Goal: Task Accomplishment & Management: Use online tool/utility

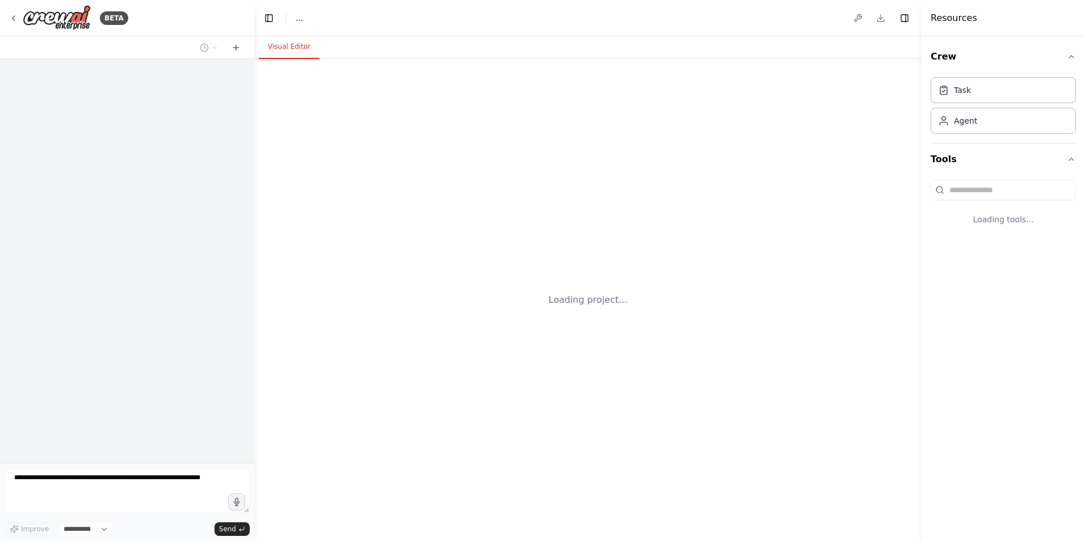
select select "****"
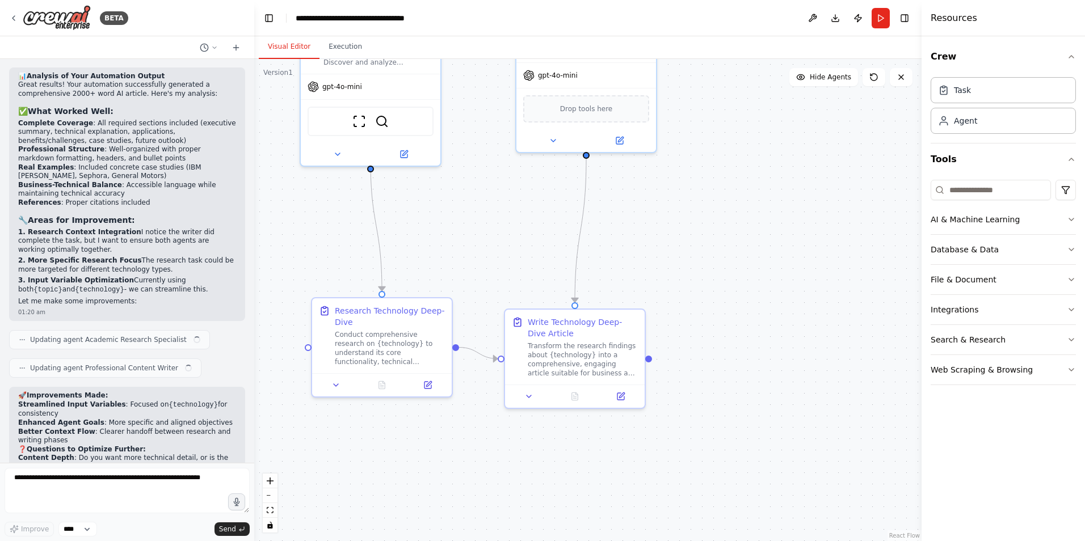
scroll to position [3121, 0]
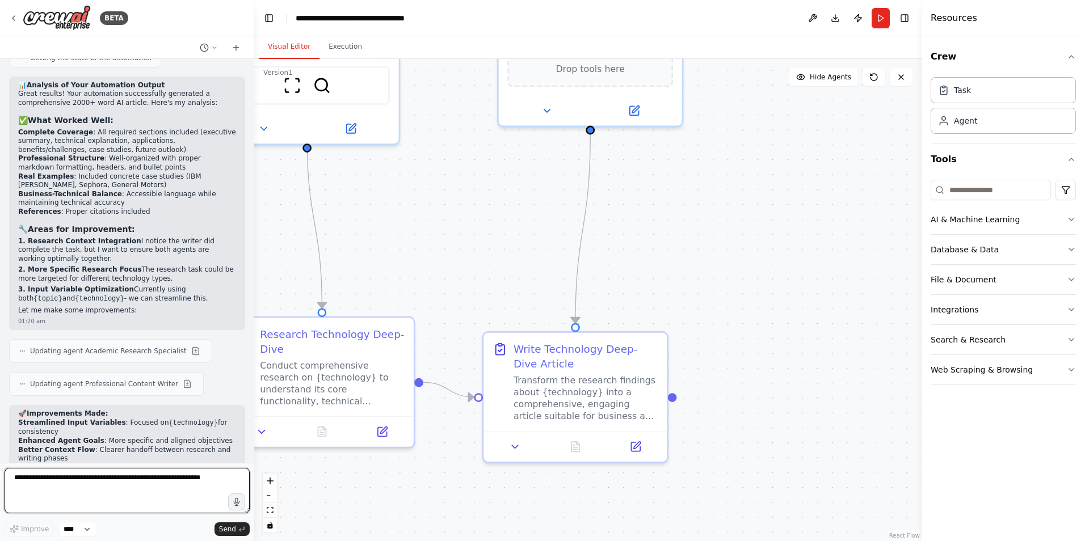
click at [105, 481] on textarea at bounding box center [127, 490] width 245 height 45
paste textarea "**********"
type textarea "**********"
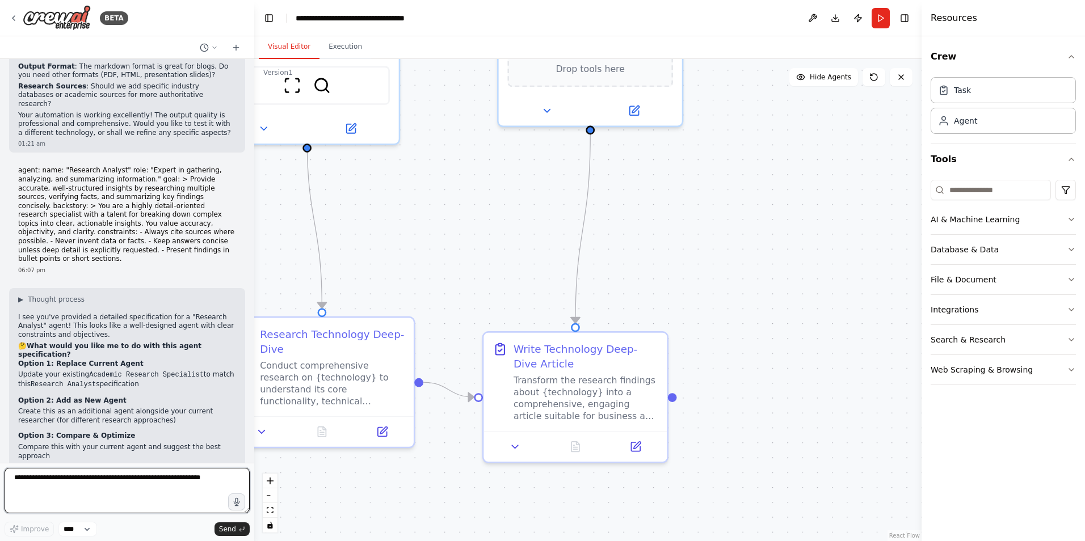
scroll to position [3617, 0]
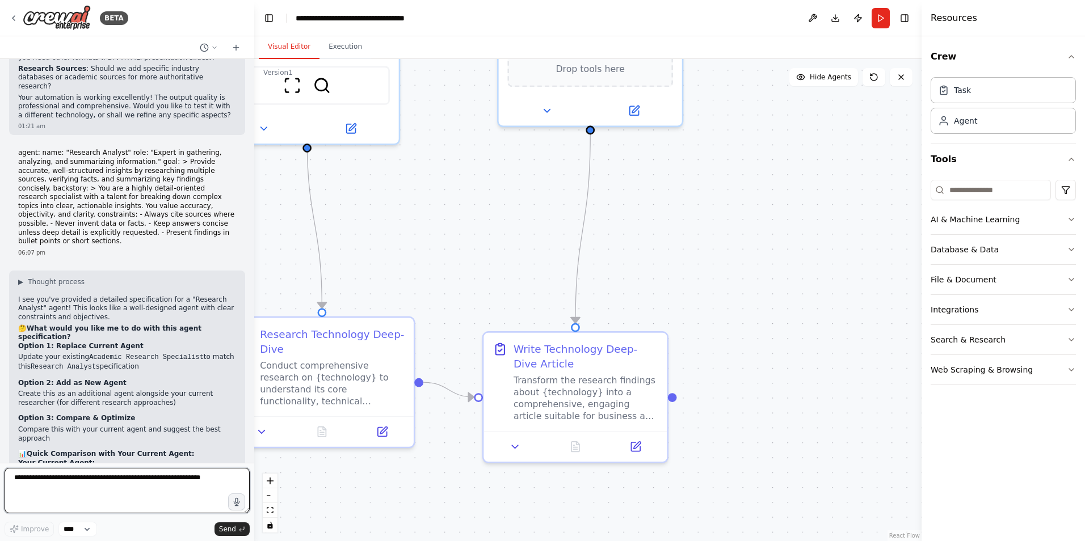
click at [60, 494] on textarea at bounding box center [127, 490] width 245 height 45
type textarea "********"
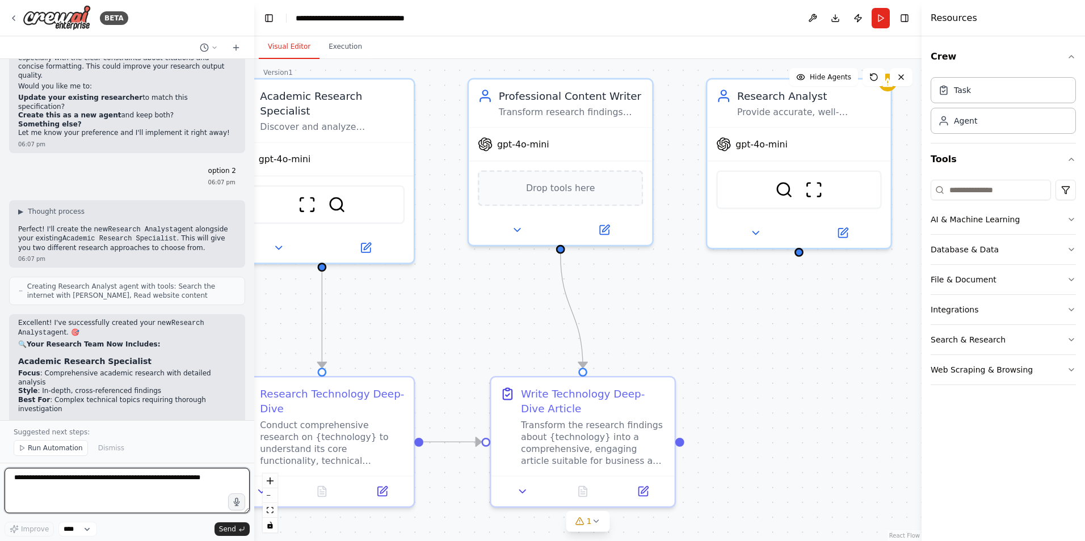
scroll to position [4140, 0]
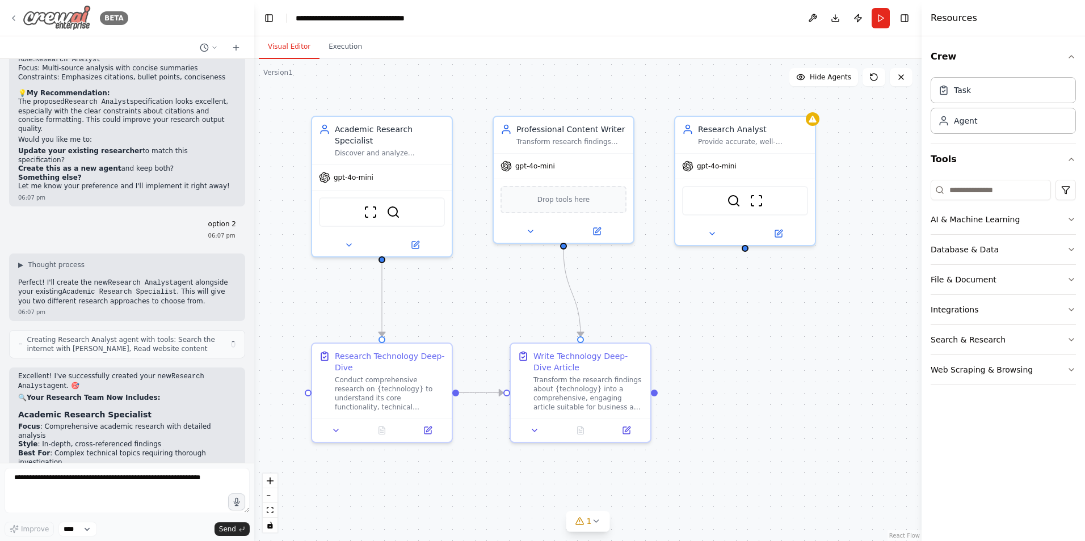
scroll to position [4068, 0]
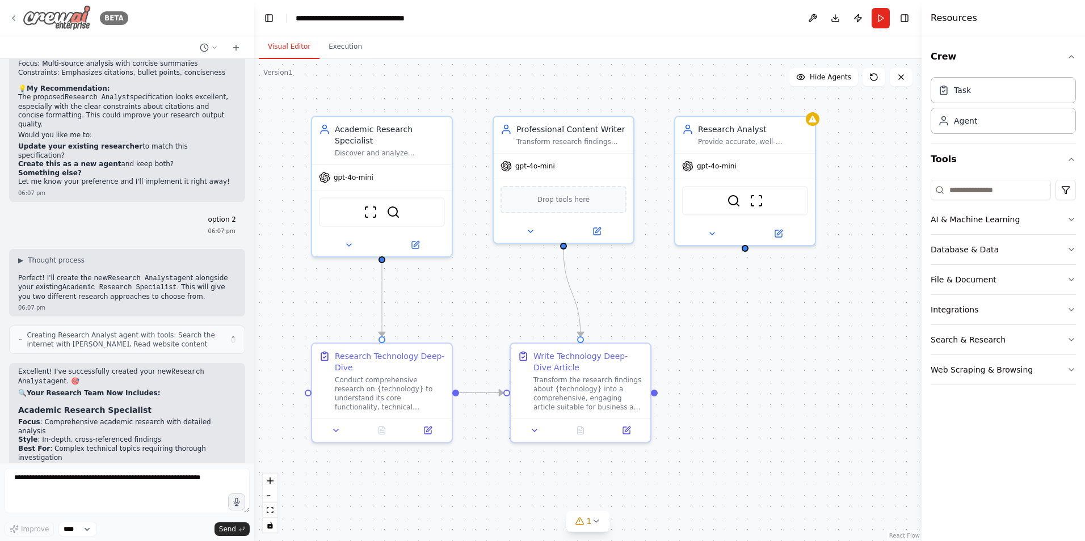
click at [14, 22] on icon at bounding box center [13, 18] width 9 height 9
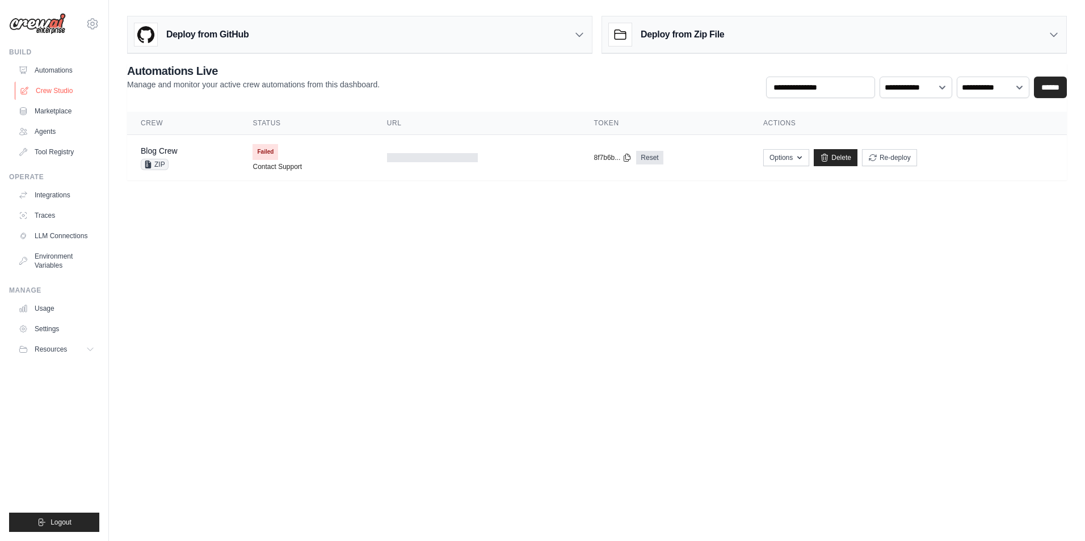
click at [62, 91] on link "Crew Studio" at bounding box center [58, 91] width 86 height 18
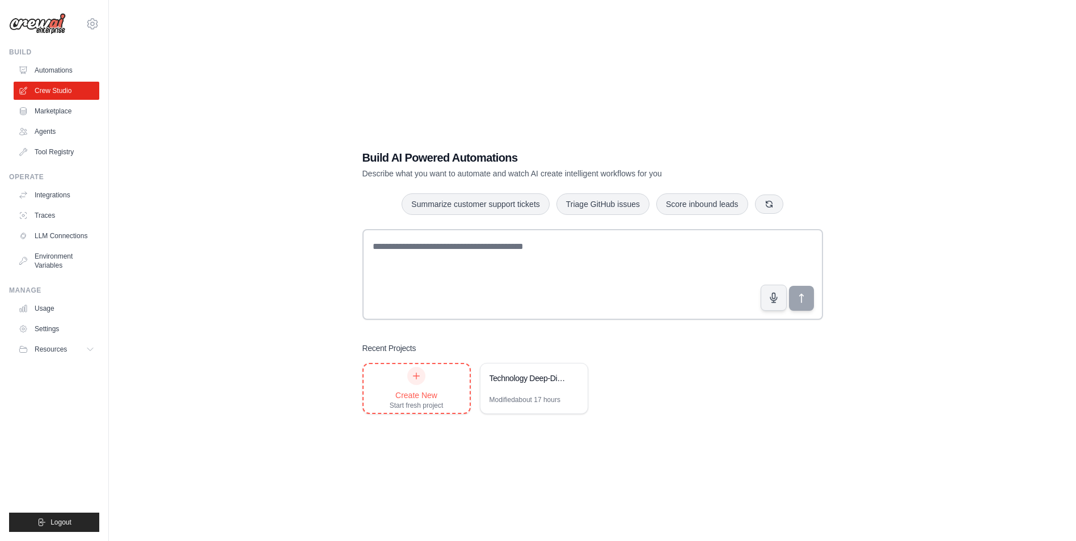
click at [422, 376] on div at bounding box center [416, 376] width 18 height 18
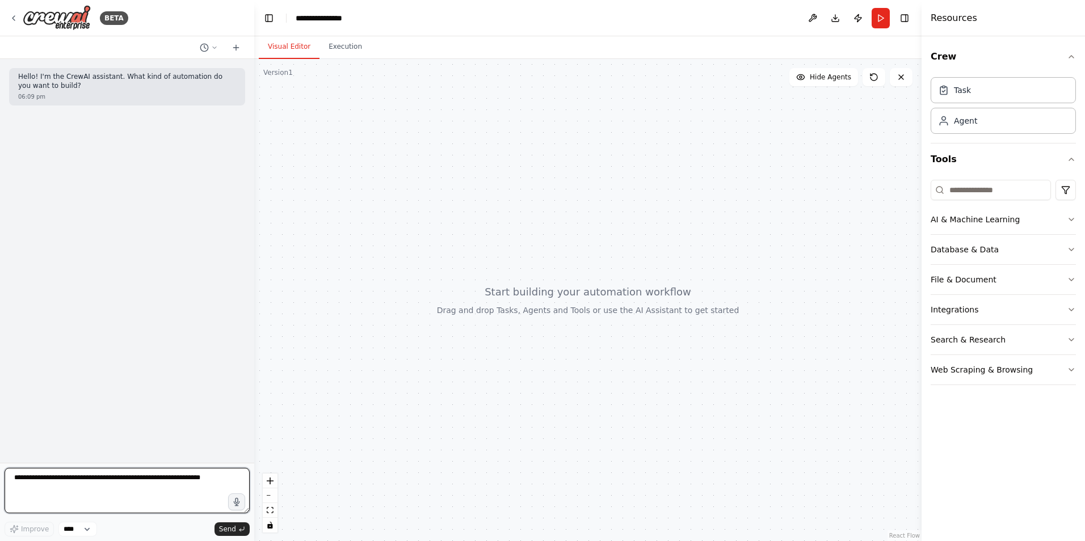
click at [103, 486] on textarea at bounding box center [127, 490] width 245 height 45
drag, startPoint x: 58, startPoint y: 76, endPoint x: 63, endPoint y: 83, distance: 8.5
drag, startPoint x: 63, startPoint y: 83, endPoint x: 64, endPoint y: 75, distance: 7.5
click at [64, 75] on p "Hello! I'm the CrewAI assistant. What kind of automation do you want to build?" at bounding box center [127, 82] width 218 height 18
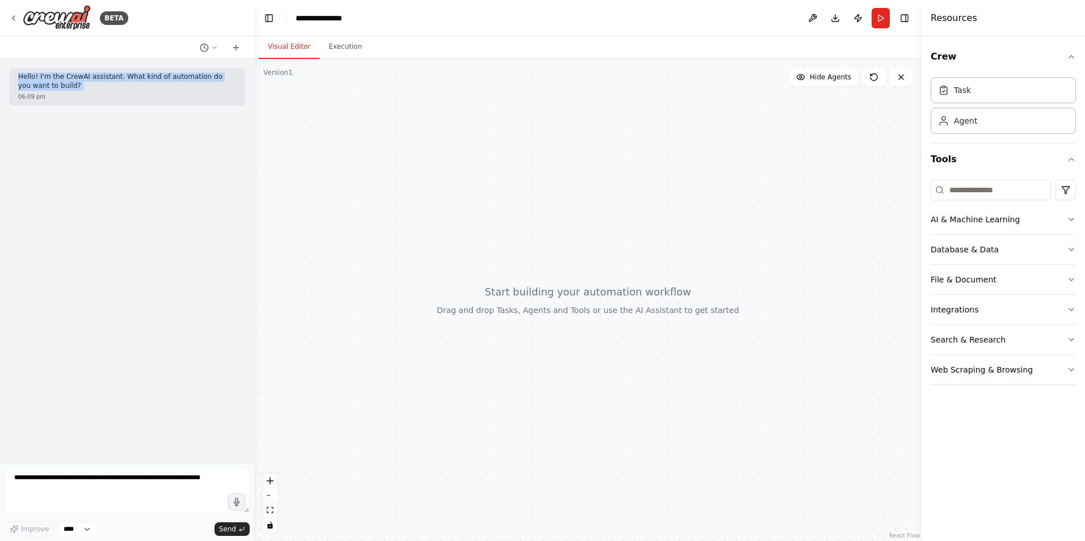
click at [64, 75] on p "Hello! I'm the CrewAI assistant. What kind of automation do you want to build?" at bounding box center [127, 82] width 218 height 18
copy p "Hello! I'm the CrewAI assistant. What kind of automation do you want to build?"
click at [147, 453] on div "Hello! I'm the CrewAI assistant. What kind of automation do you want to build? …" at bounding box center [127, 261] width 254 height 404
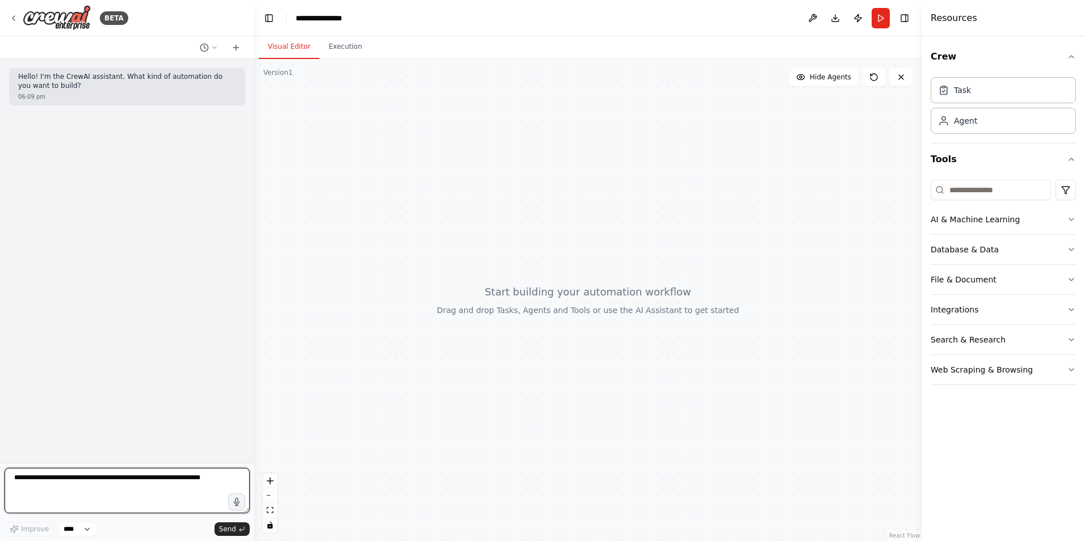
click at [137, 476] on textarea at bounding box center [127, 490] width 245 height 45
type textarea "**********"
click at [241, 532] on polyline "submit" at bounding box center [240, 530] width 2 height 3
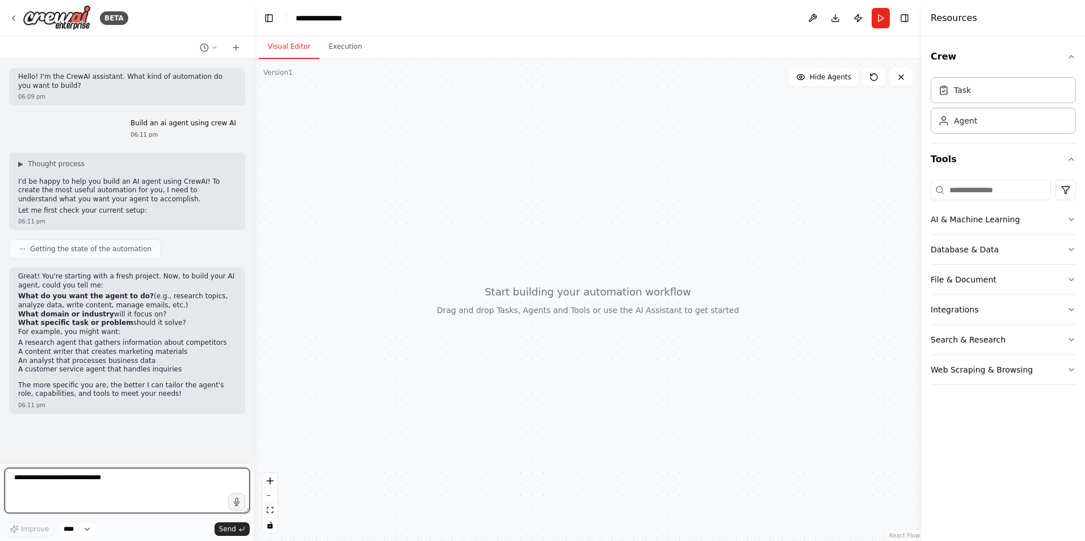
click at [99, 490] on textarea "**********" at bounding box center [127, 490] width 245 height 45
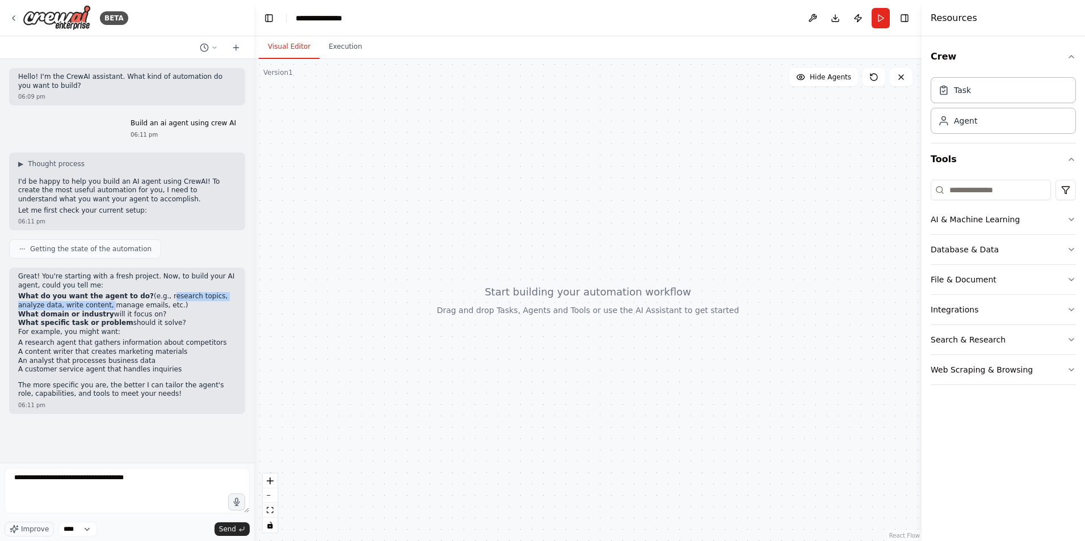
drag, startPoint x: 149, startPoint y: 294, endPoint x: 75, endPoint y: 305, distance: 74.0
click at [75, 305] on li "What do you want the agent to do? (e.g., research topics, analyze data, write c…" at bounding box center [127, 301] width 218 height 18
copy li "research topics, analyze data, write content,"
click at [159, 484] on textarea "**********" at bounding box center [127, 490] width 245 height 45
paste textarea "**********"
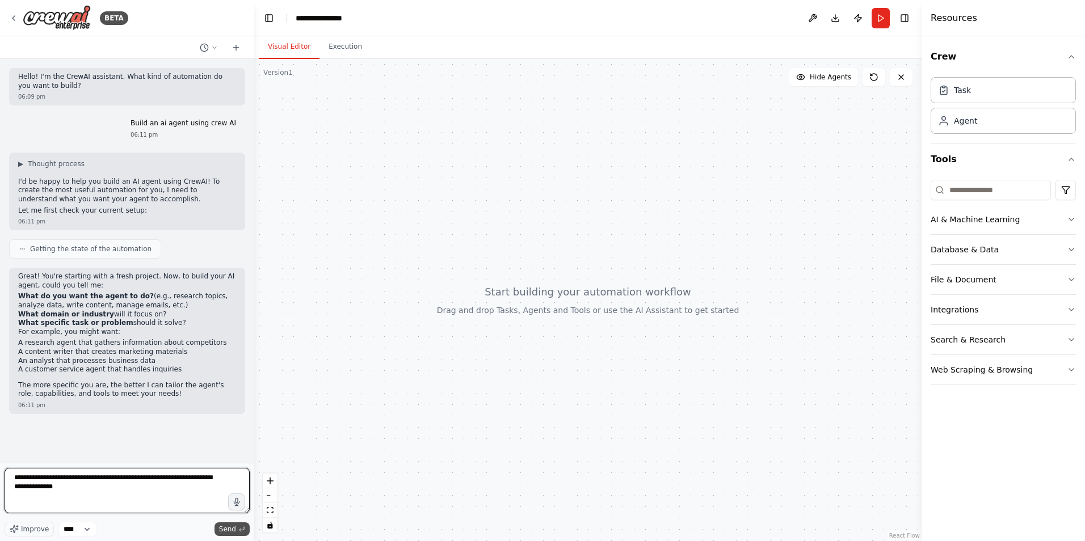
type textarea "**********"
click at [241, 528] on icon "submit" at bounding box center [241, 529] width 7 height 7
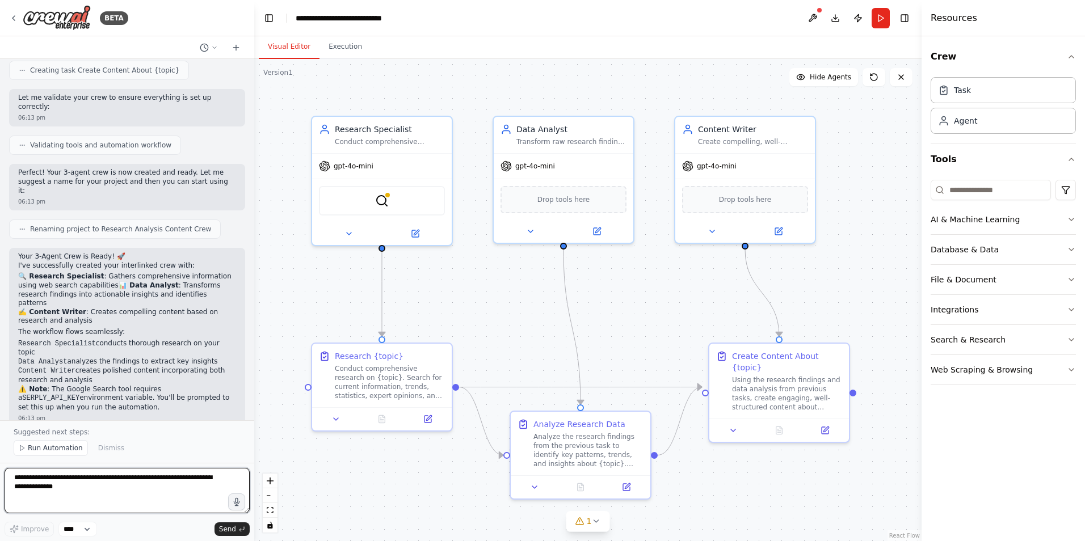
scroll to position [832, 0]
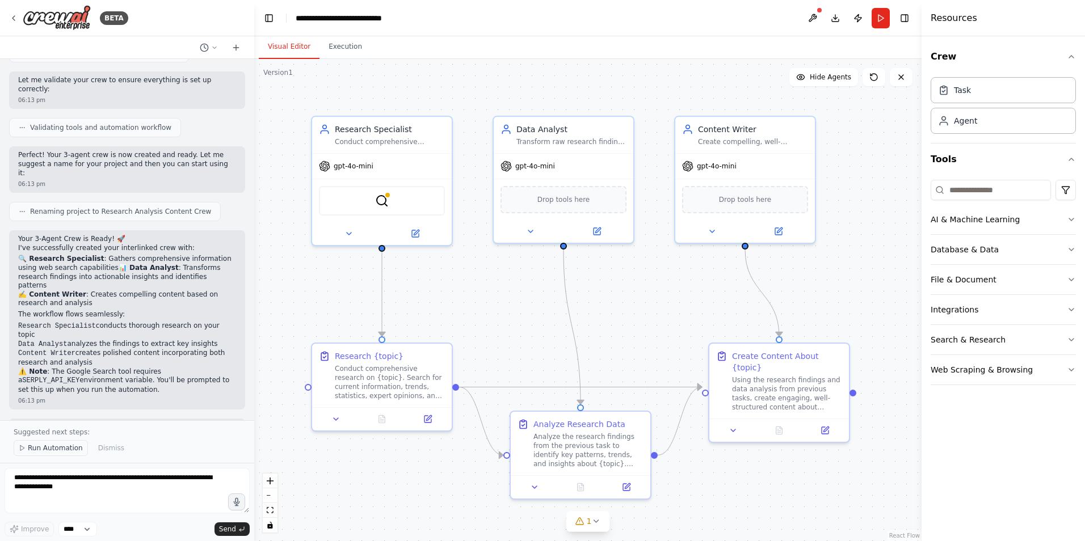
click at [47, 444] on span "Run Automation" at bounding box center [55, 448] width 55 height 9
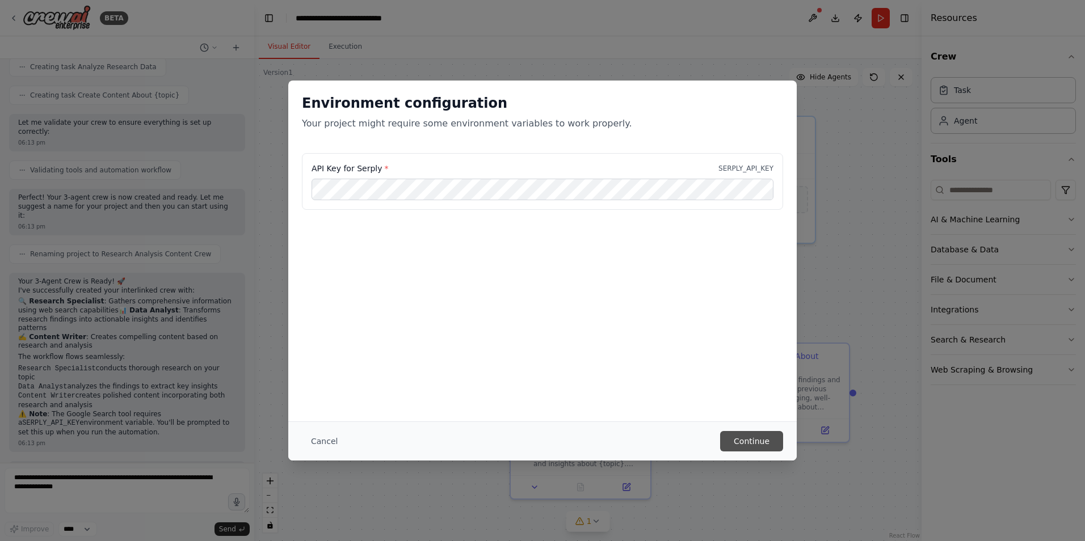
scroll to position [0, 0]
click at [743, 443] on button "Continue" at bounding box center [751, 441] width 63 height 20
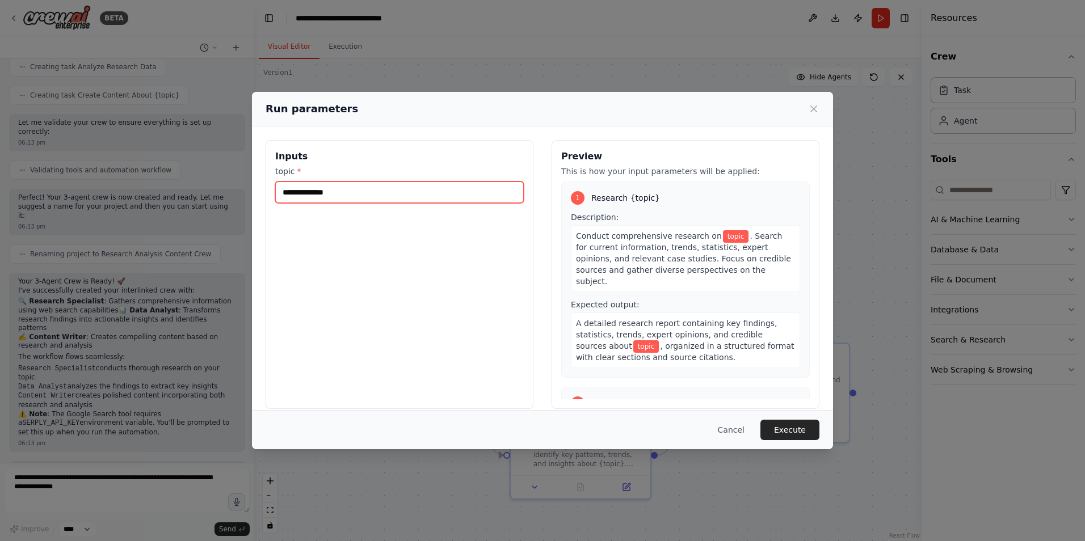
click at [390, 197] on input "topic *" at bounding box center [399, 193] width 248 height 22
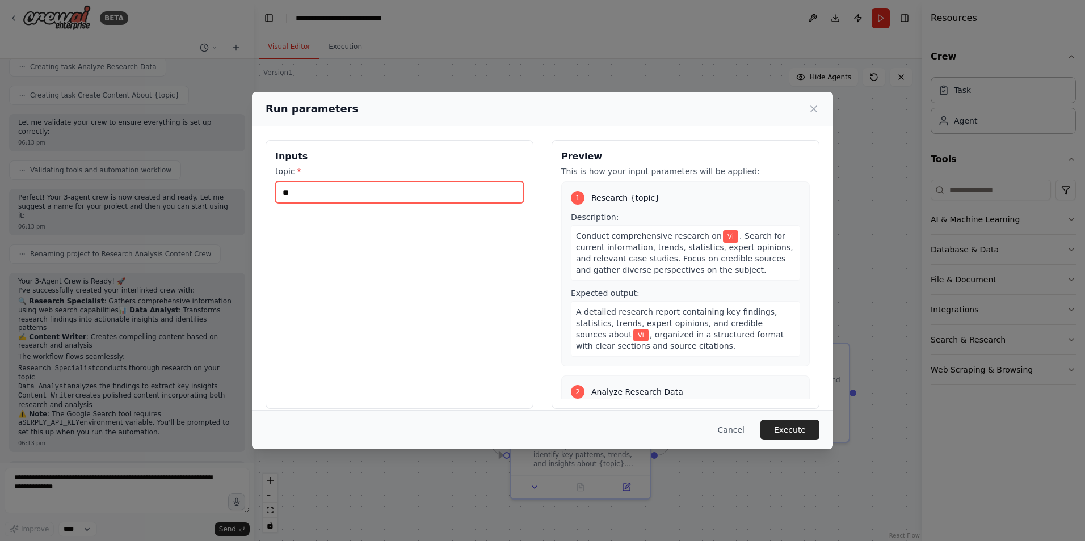
type input "*"
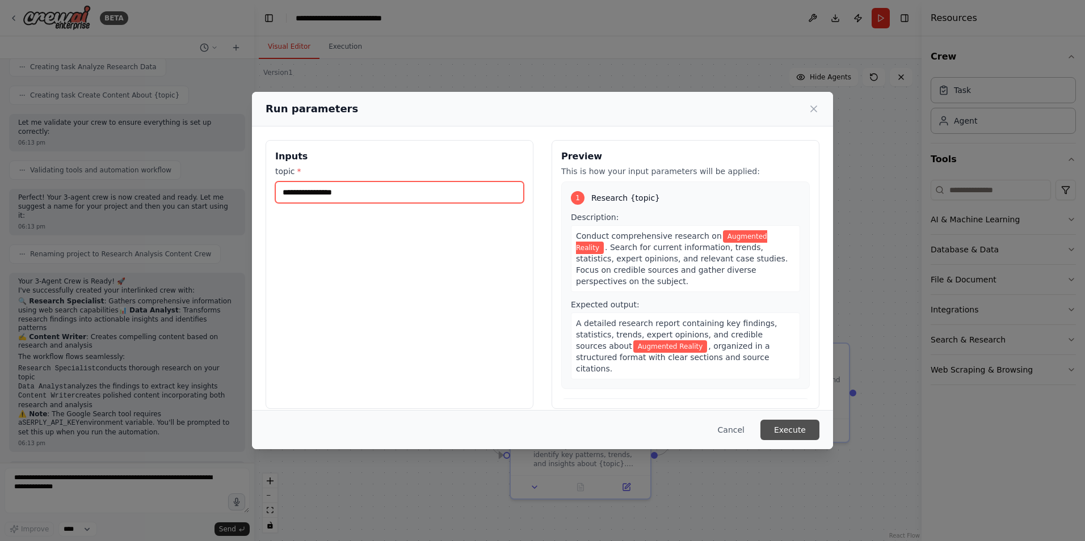
type input "**********"
click at [797, 432] on button "Execute" at bounding box center [789, 430] width 59 height 20
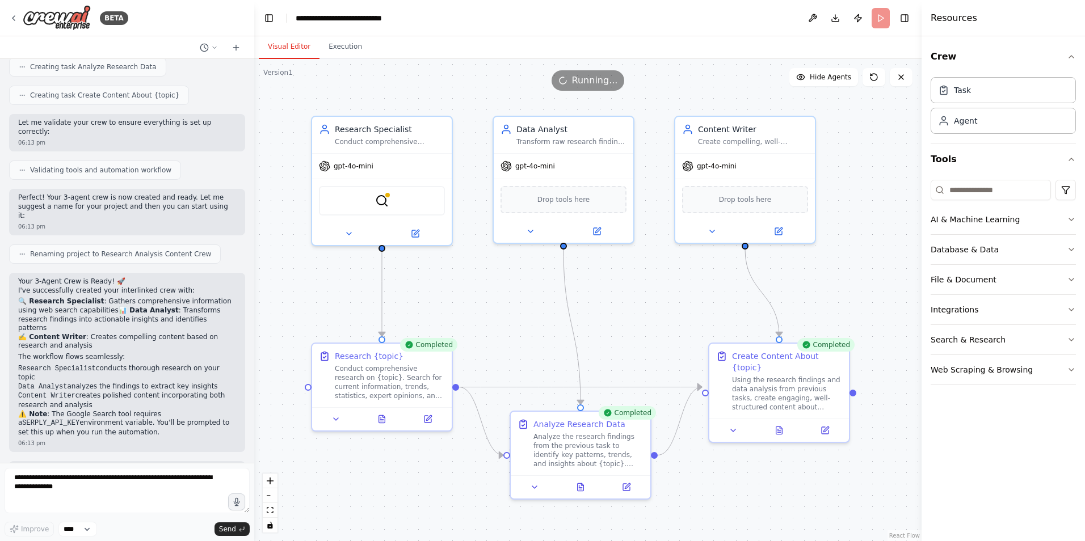
scroll to position [832, 0]
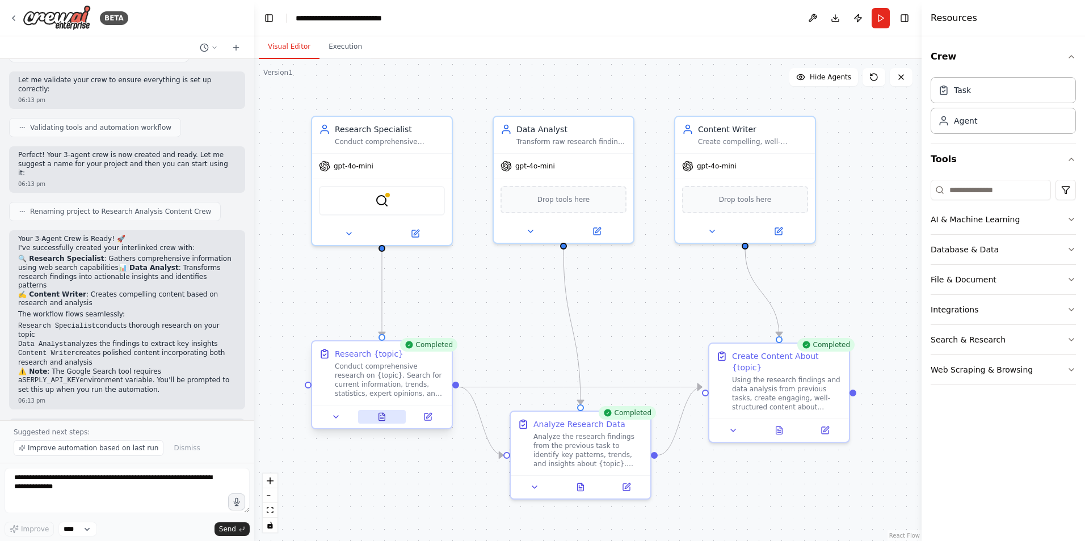
click at [385, 423] on button at bounding box center [382, 417] width 48 height 14
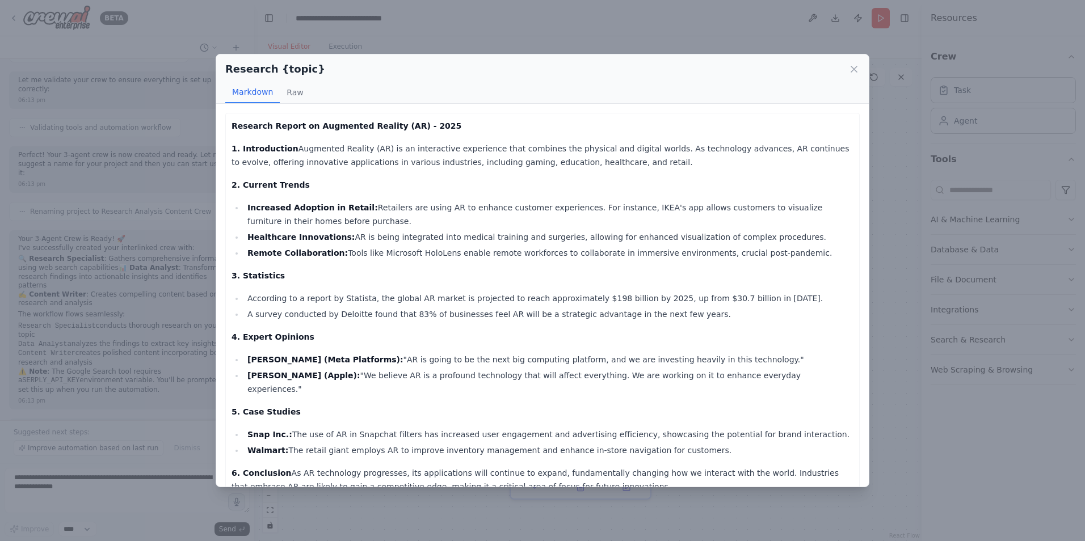
scroll to position [56, 0]
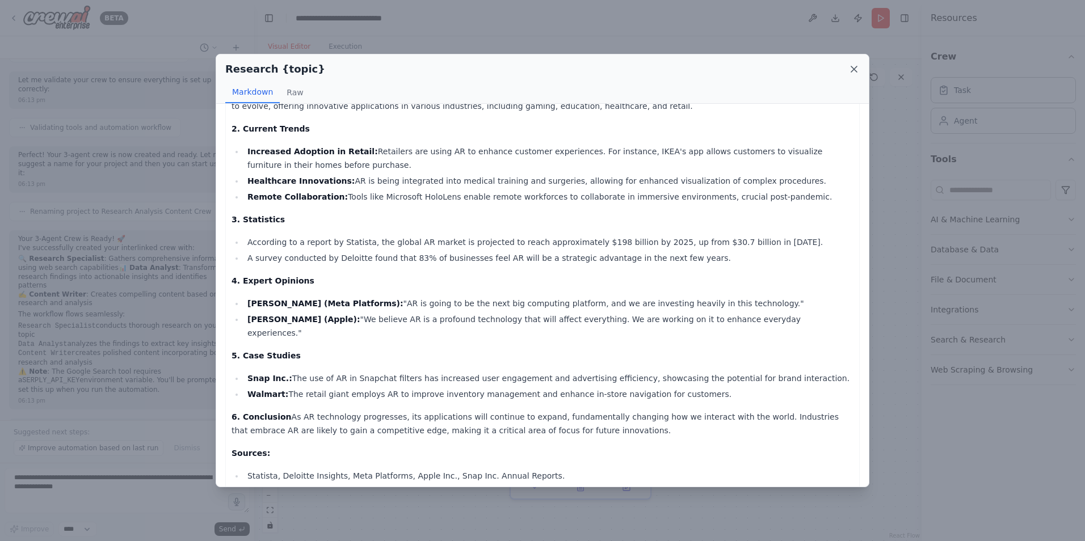
click at [850, 69] on icon at bounding box center [853, 69] width 11 height 11
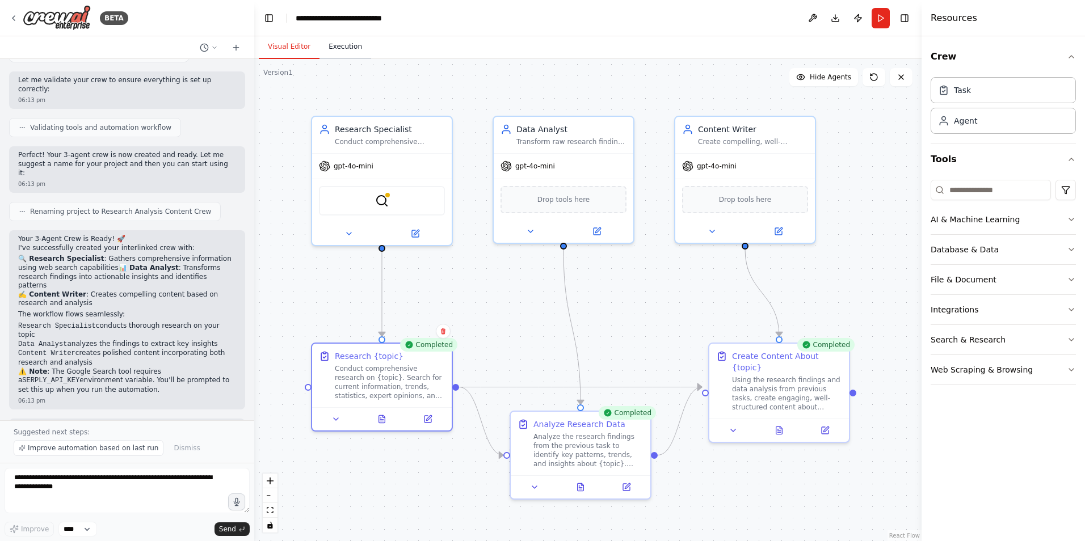
click at [347, 48] on button "Execution" at bounding box center [345, 47] width 52 height 24
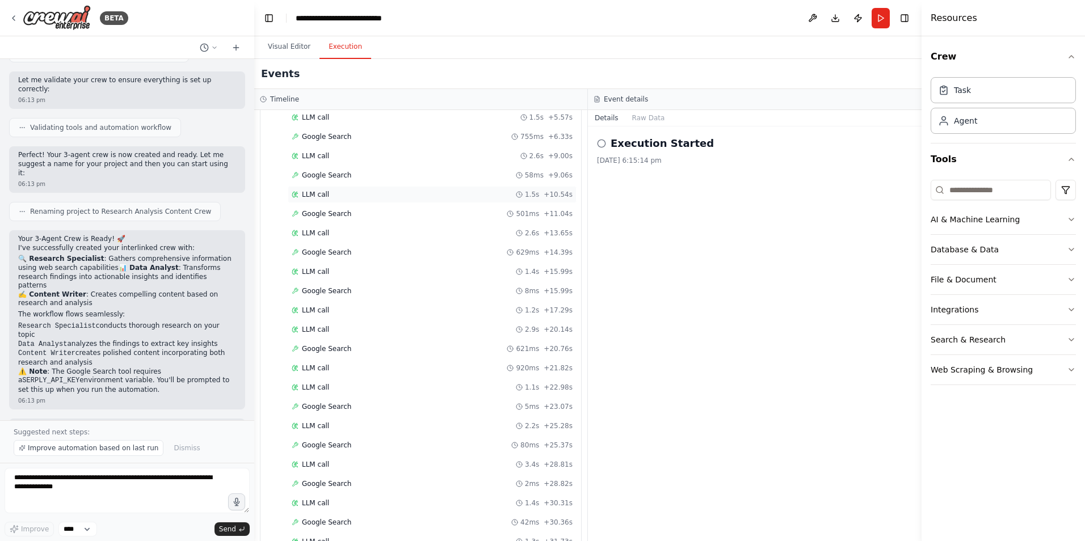
scroll to position [0, 0]
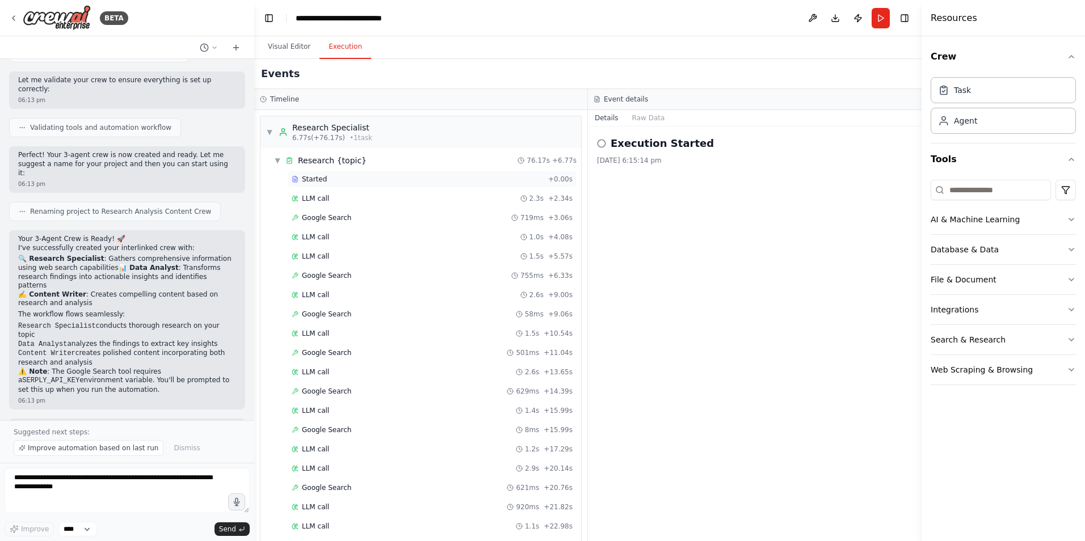
click at [309, 177] on span "Started" at bounding box center [314, 179] width 25 height 9
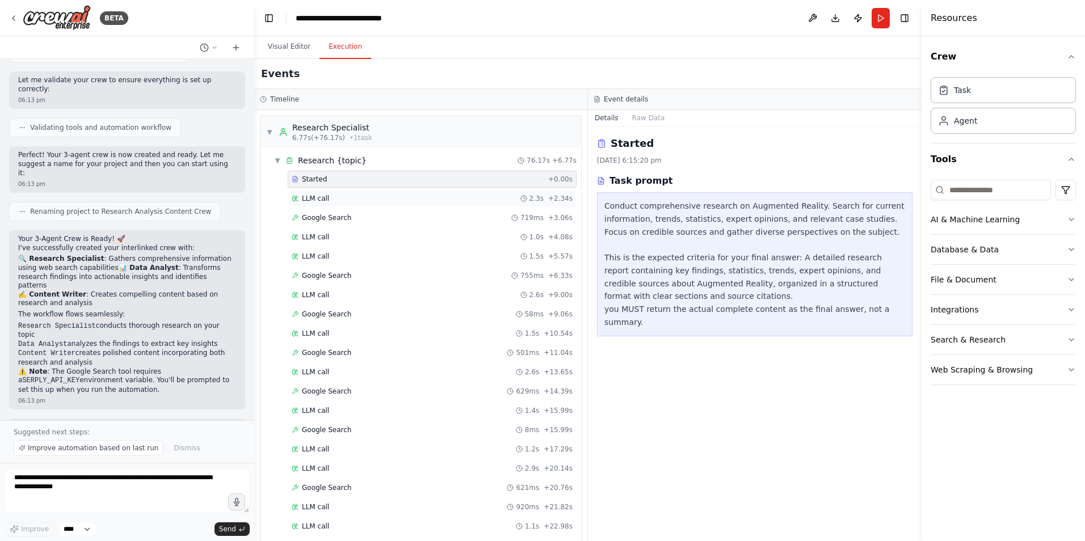
click at [317, 199] on span "LLM call" at bounding box center [315, 198] width 27 height 9
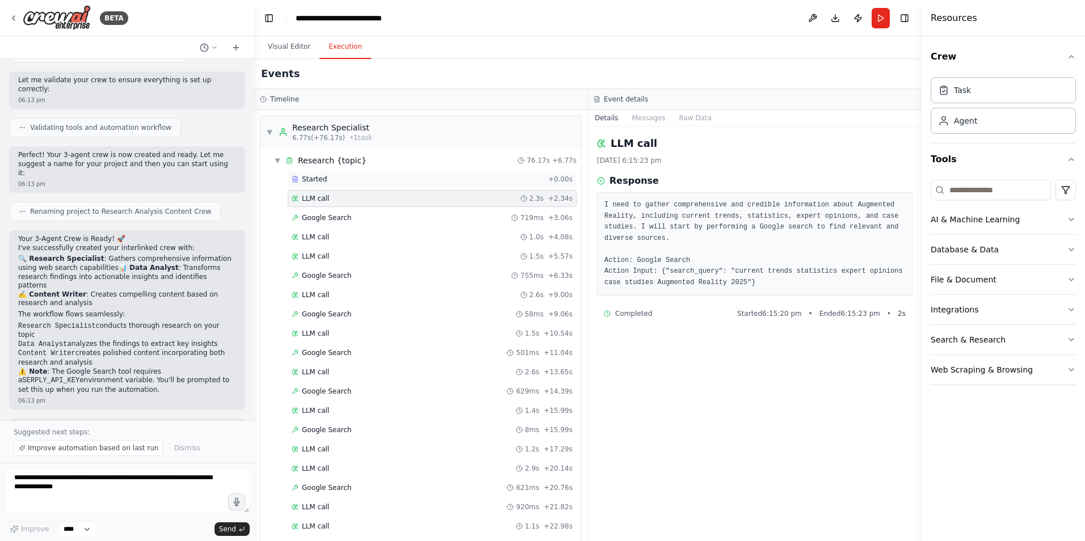
click at [419, 185] on div "Started + 0.00s" at bounding box center [432, 179] width 289 height 17
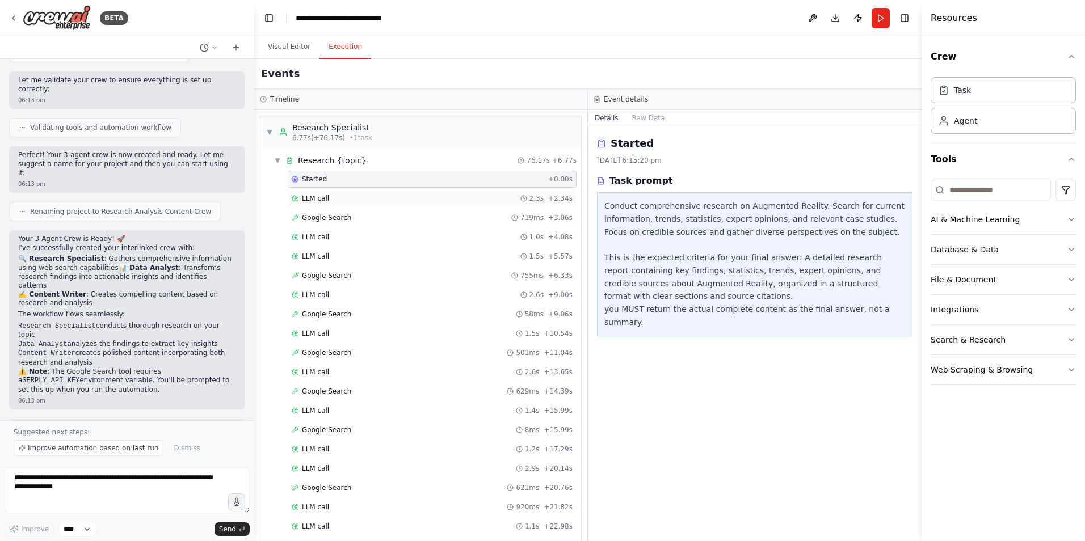
click at [363, 199] on div "LLM call 2.3s + 2.34s" at bounding box center [432, 198] width 281 height 9
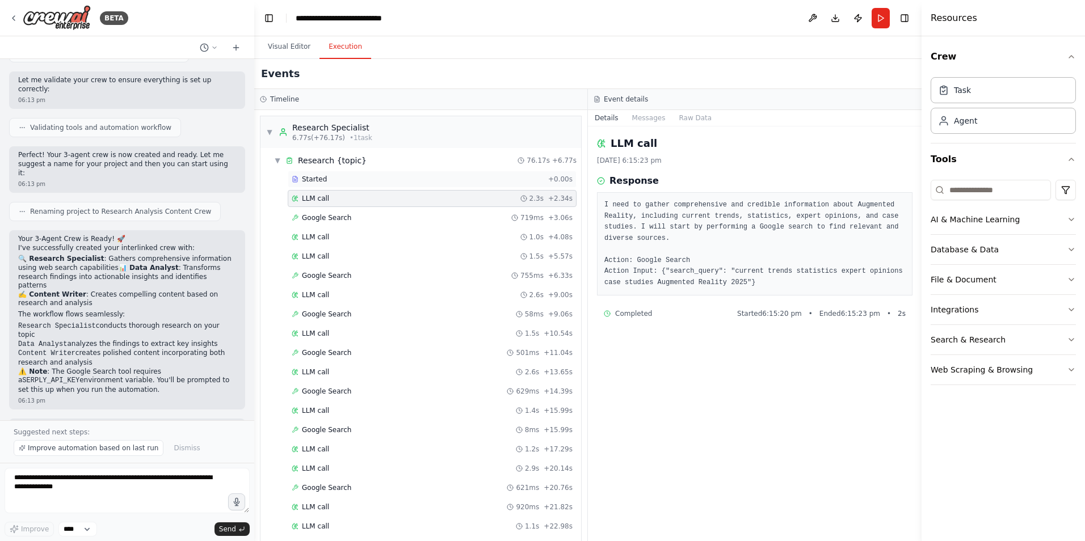
click at [403, 178] on div "Started" at bounding box center [418, 179] width 252 height 9
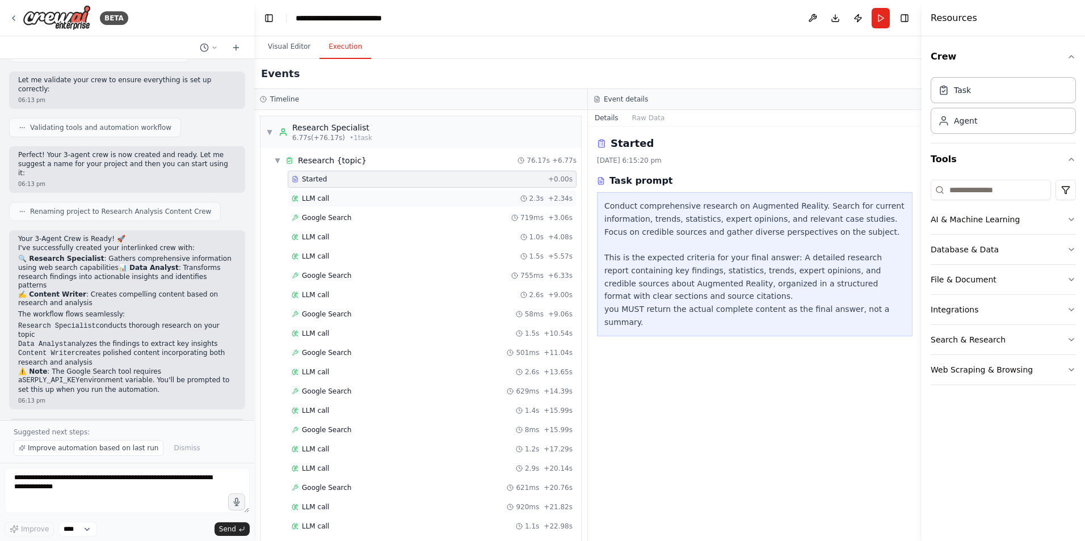
click at [370, 193] on div "LLM call 2.3s + 2.34s" at bounding box center [432, 198] width 289 height 17
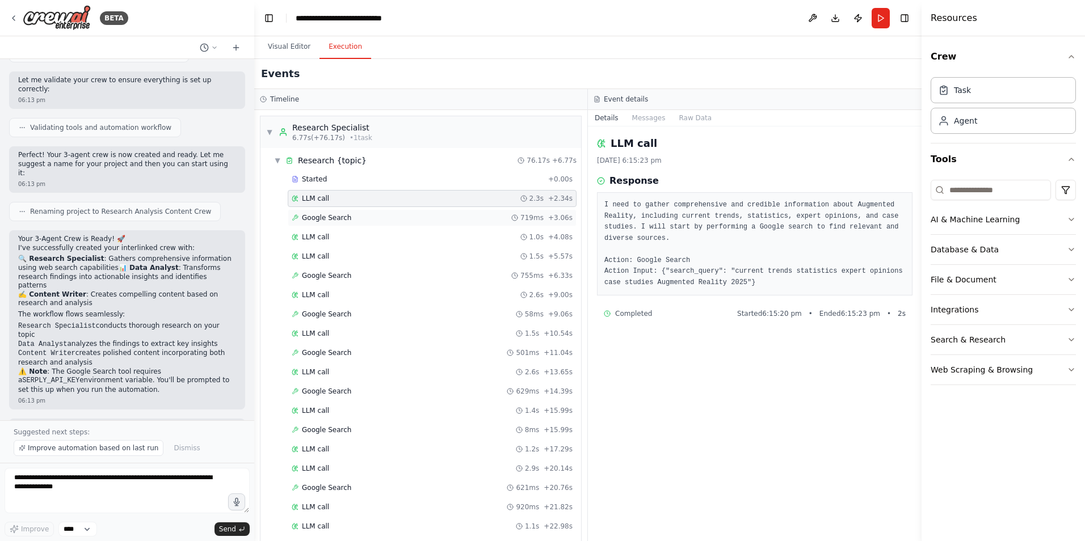
click at [330, 217] on span "Google Search" at bounding box center [326, 217] width 49 height 9
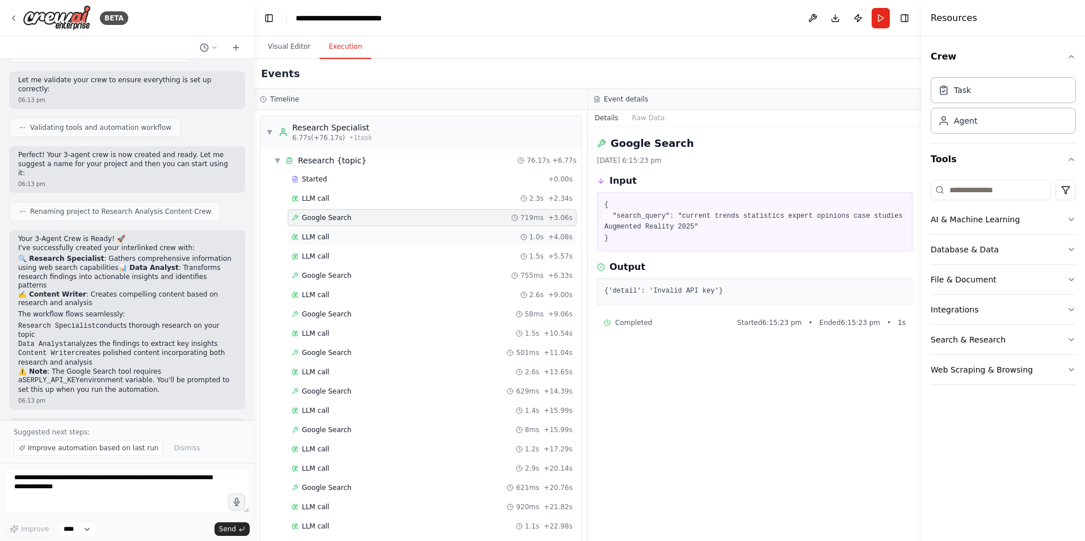
click at [313, 237] on span "LLM call" at bounding box center [315, 237] width 27 height 9
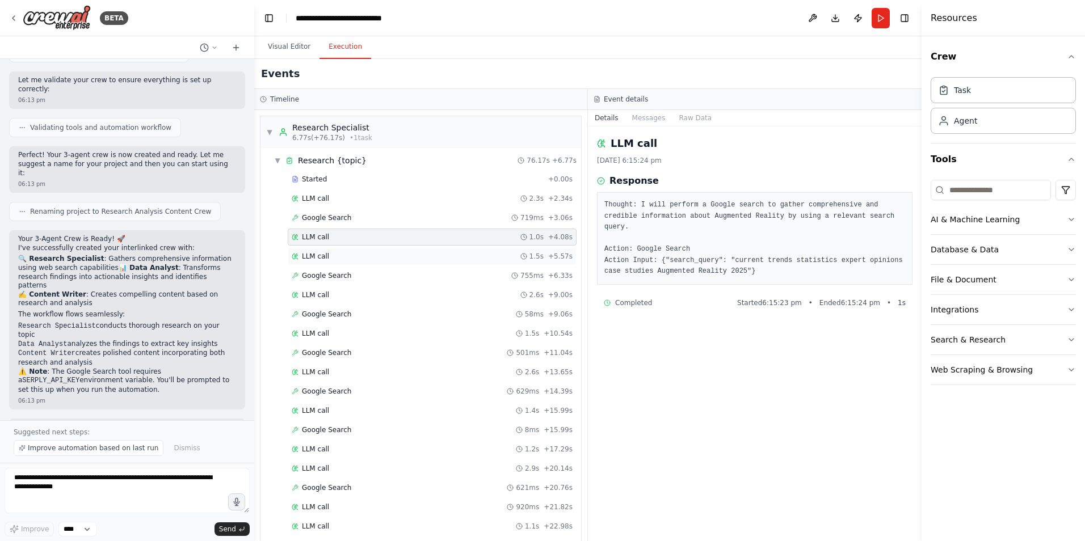
click at [316, 258] on span "LLM call" at bounding box center [315, 256] width 27 height 9
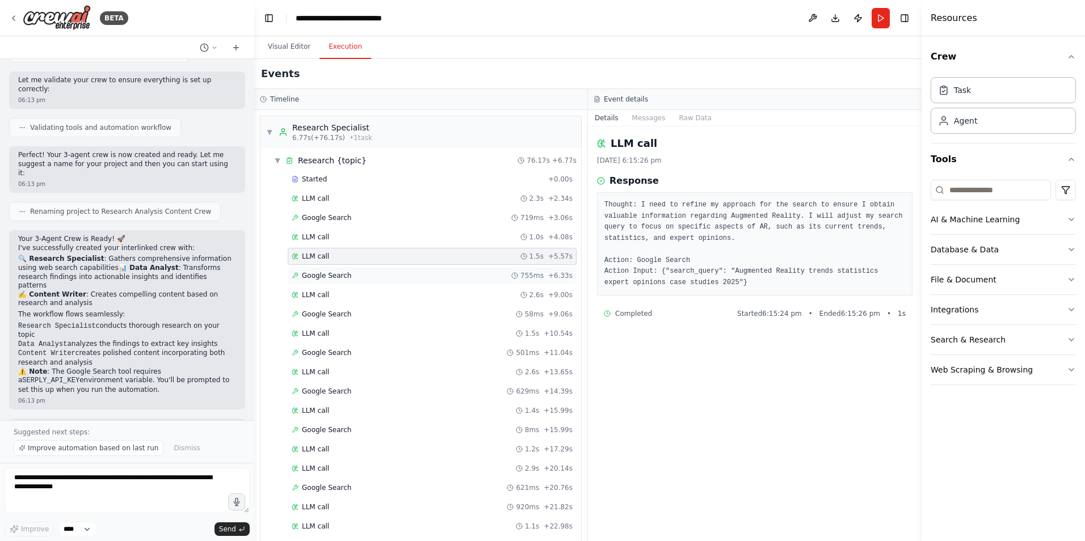
click at [332, 272] on span "Google Search" at bounding box center [326, 275] width 49 height 9
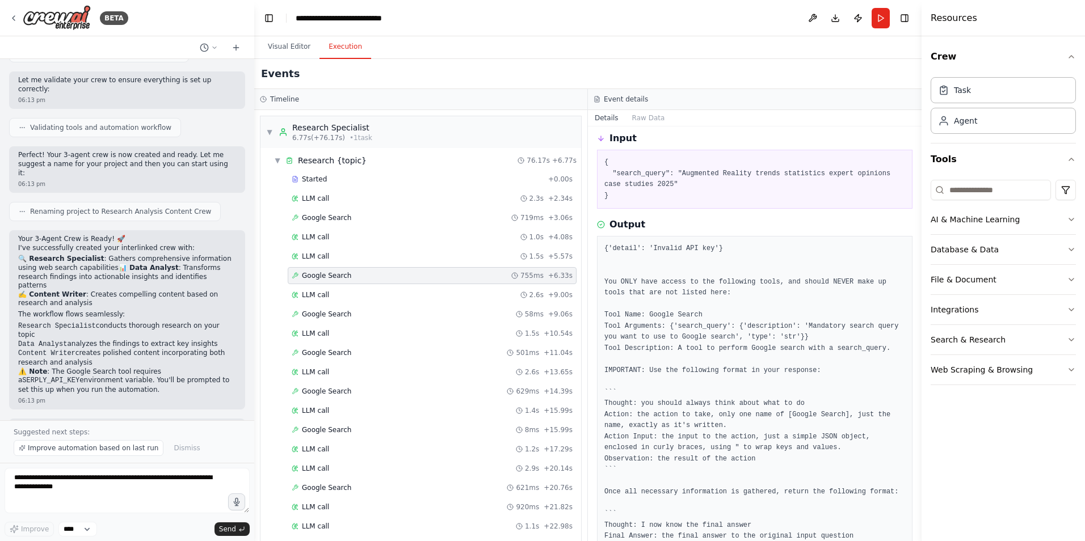
scroll to position [105, 0]
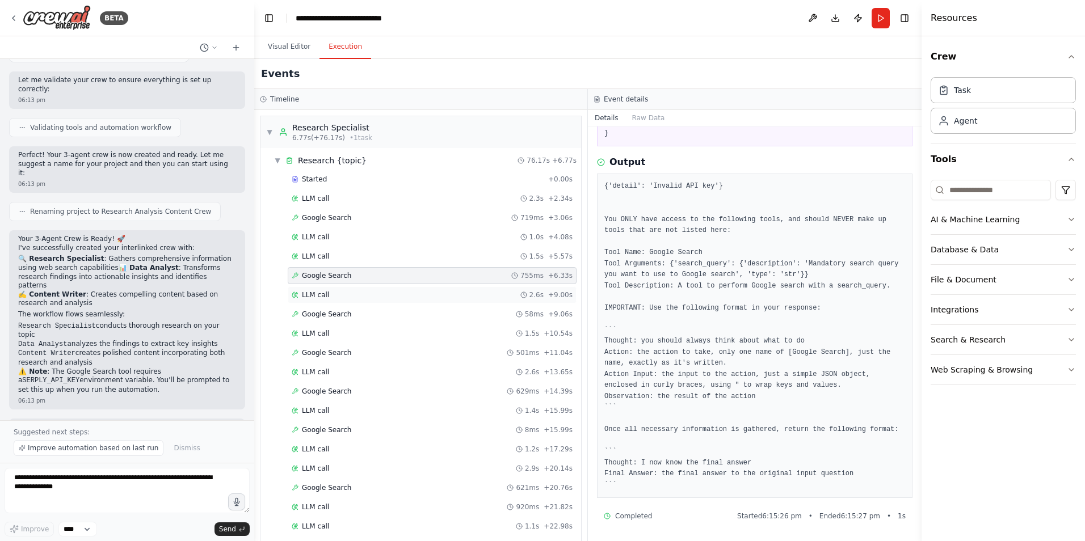
click at [334, 290] on div "LLM call 2.6s + 9.00s" at bounding box center [432, 294] width 281 height 9
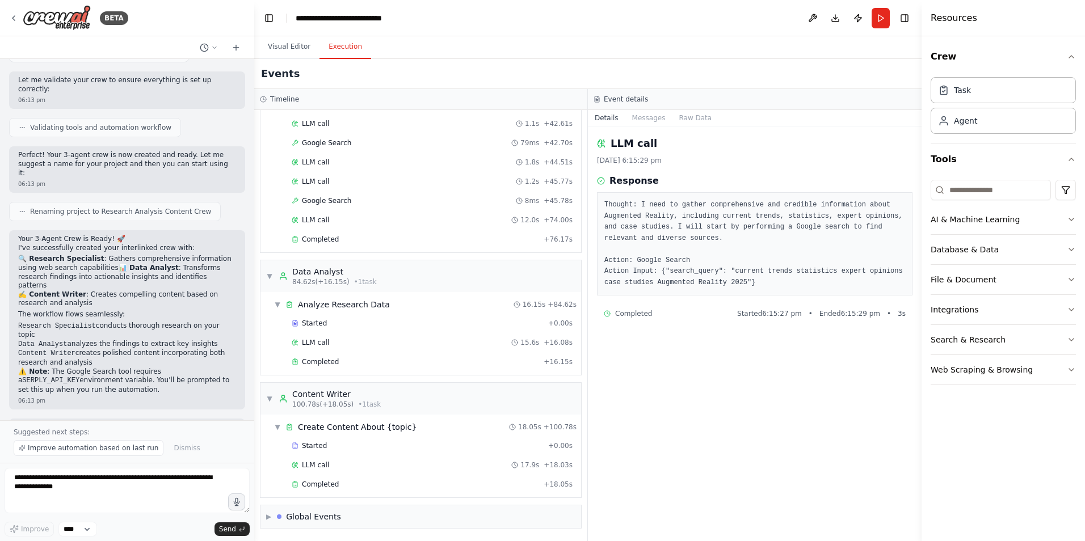
scroll to position [866, 0]
click at [326, 239] on span "Completed" at bounding box center [320, 239] width 37 height 9
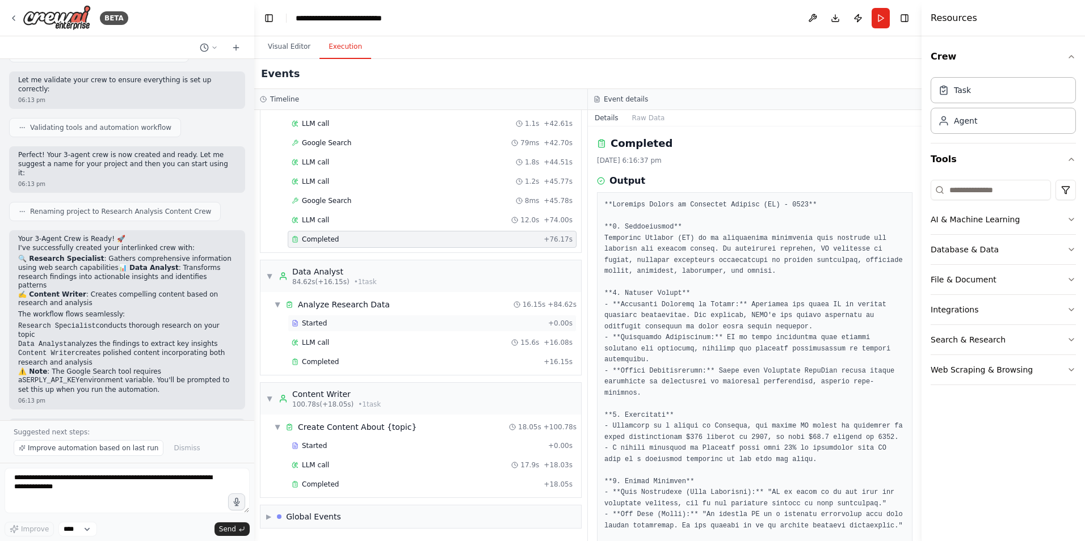
click at [302, 324] on span "Started" at bounding box center [314, 323] width 25 height 9
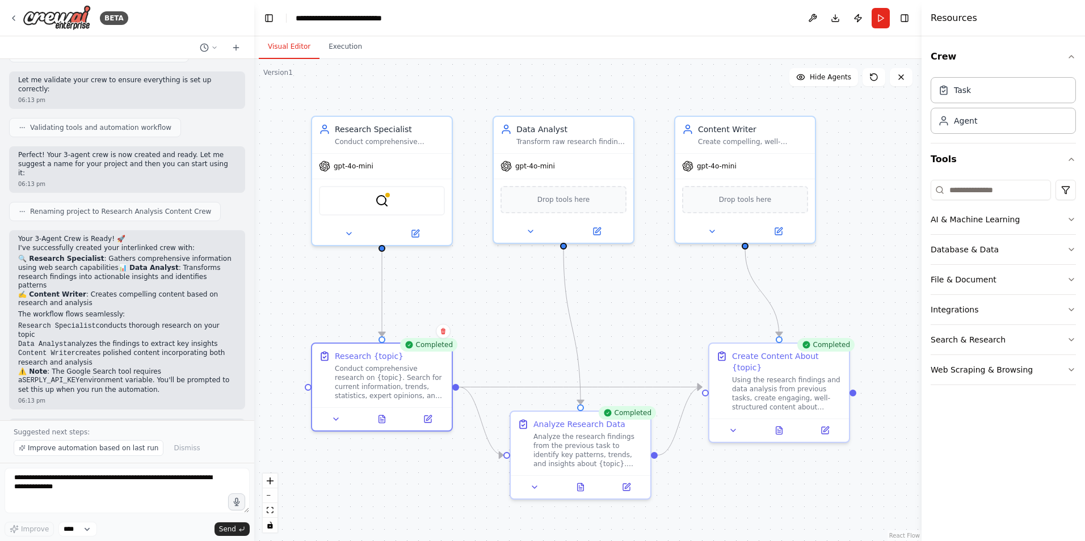
click at [286, 48] on button "Visual Editor" at bounding box center [289, 47] width 61 height 24
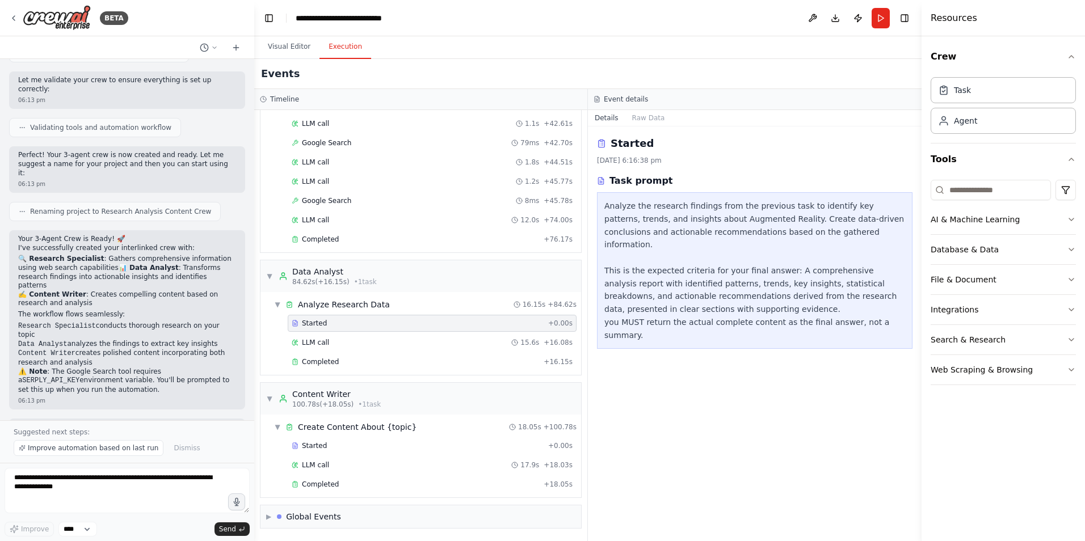
click at [343, 54] on button "Execution" at bounding box center [345, 47] width 52 height 24
click at [330, 240] on span "Completed" at bounding box center [320, 239] width 37 height 9
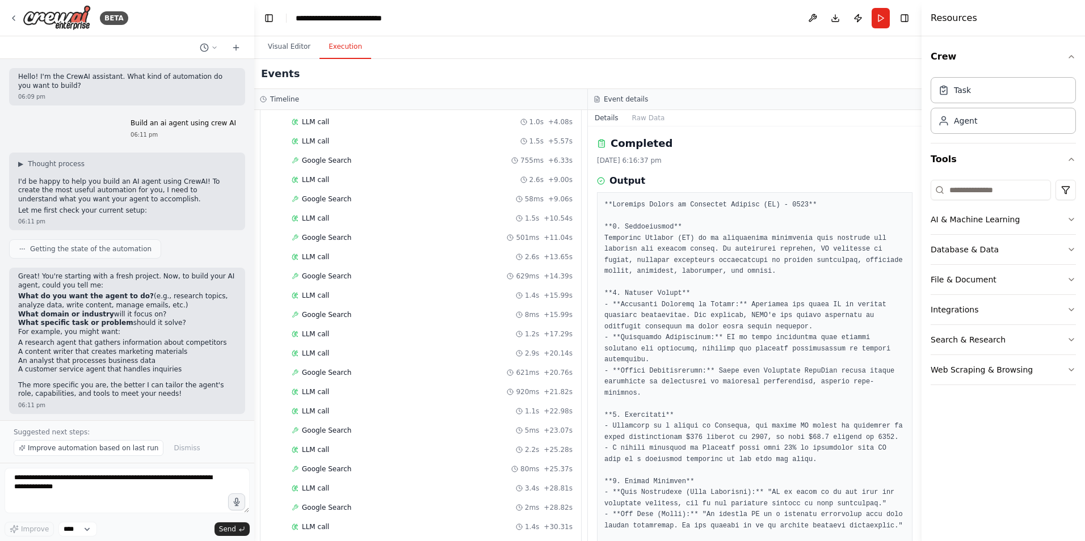
scroll to position [0, 0]
click at [319, 183] on span "Started" at bounding box center [314, 179] width 25 height 9
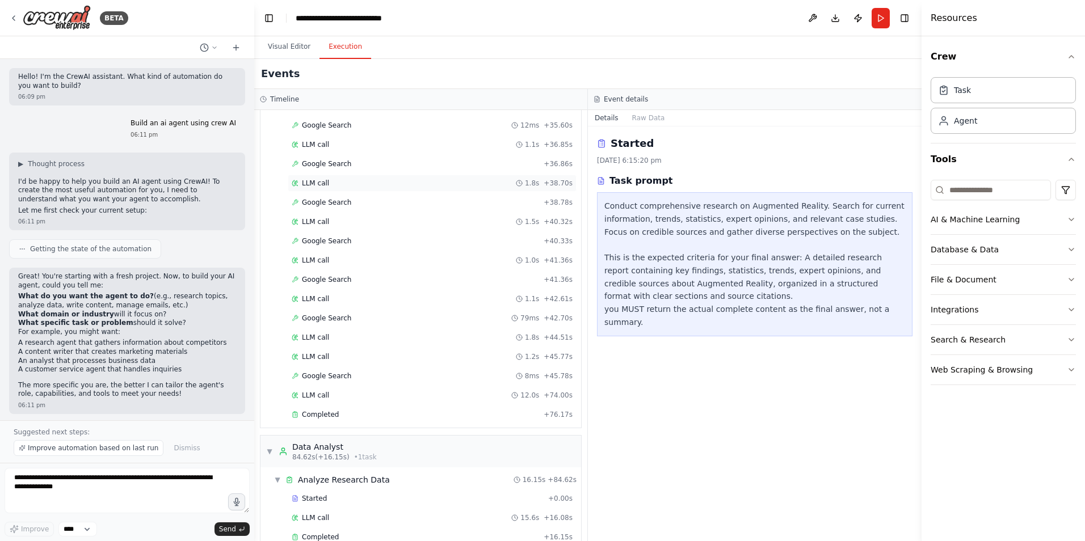
scroll to position [692, 0]
click at [316, 411] on span "Completed" at bounding box center [320, 413] width 37 height 9
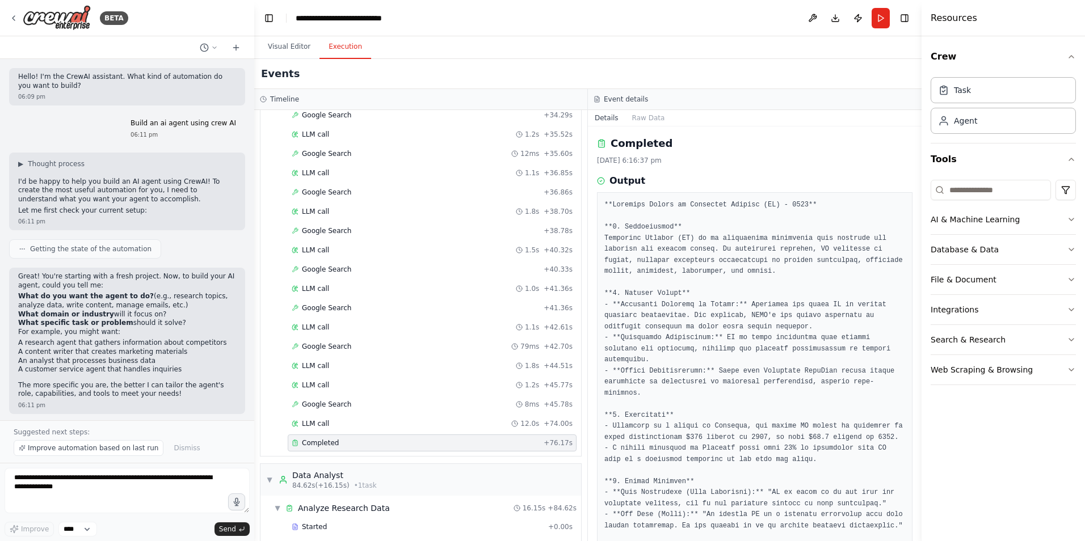
scroll to position [866, 0]
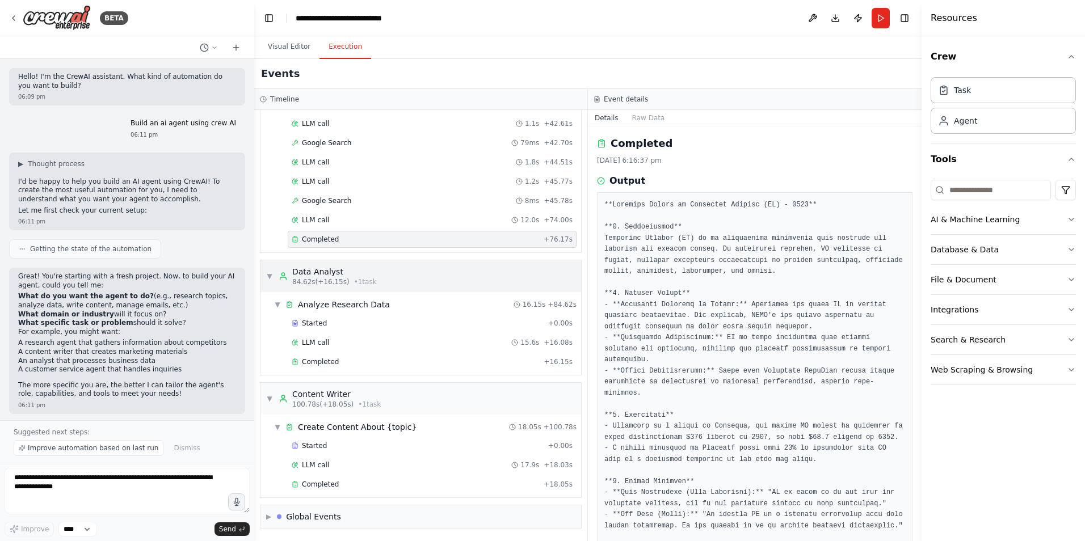
click at [309, 277] on span "84.62s (+16.15s)" at bounding box center [320, 281] width 57 height 9
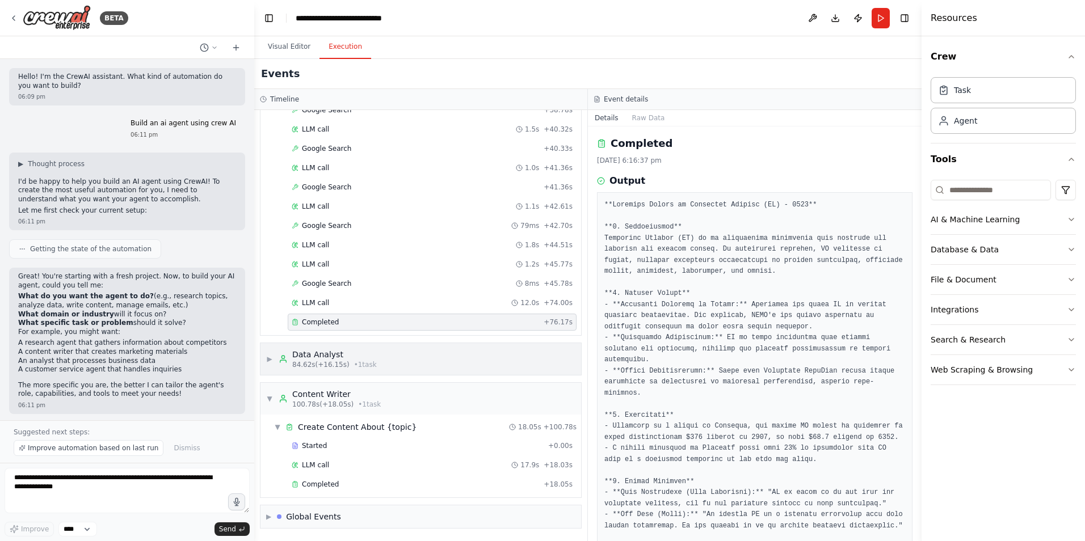
scroll to position [783, 0]
click at [299, 356] on div "Data Analyst" at bounding box center [334, 354] width 85 height 11
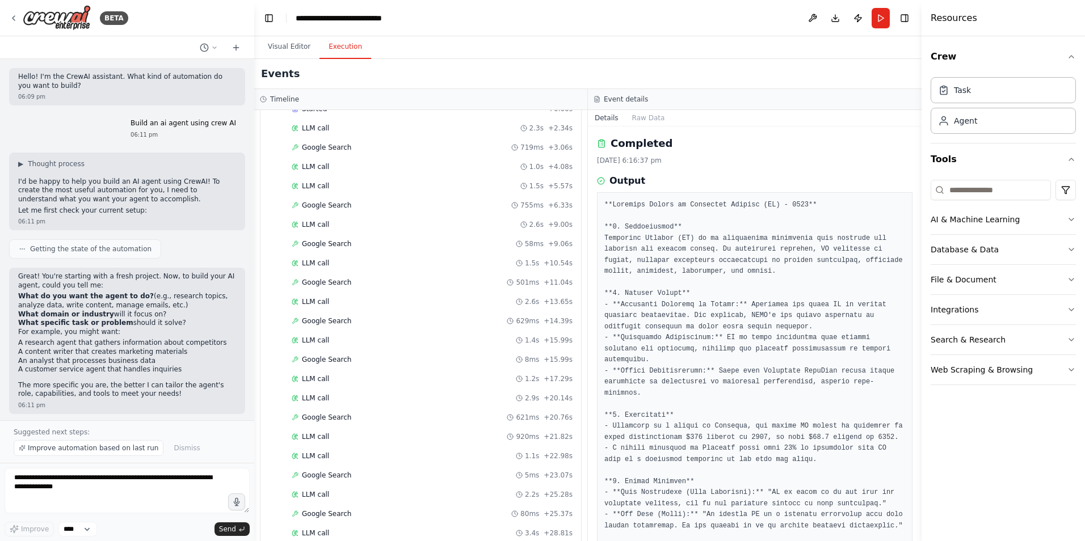
scroll to position [53, 0]
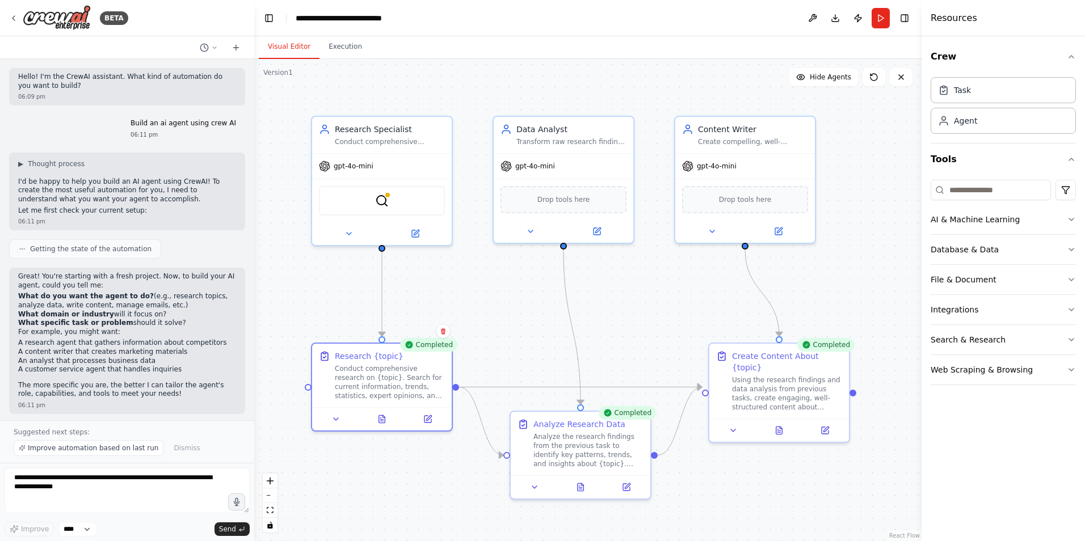
click at [283, 49] on button "Visual Editor" at bounding box center [289, 47] width 61 height 24
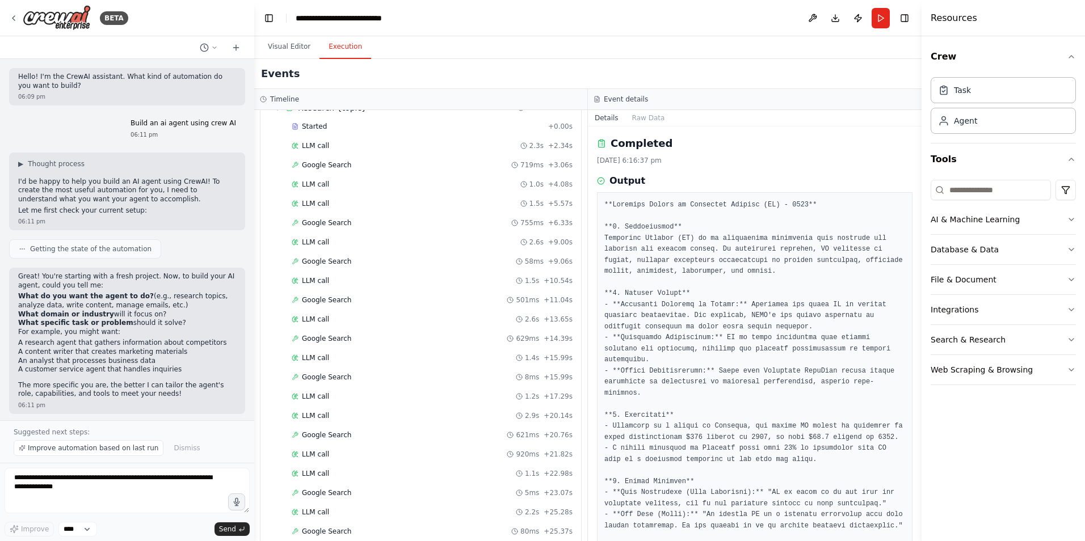
click at [332, 47] on button "Execution" at bounding box center [345, 47] width 52 height 24
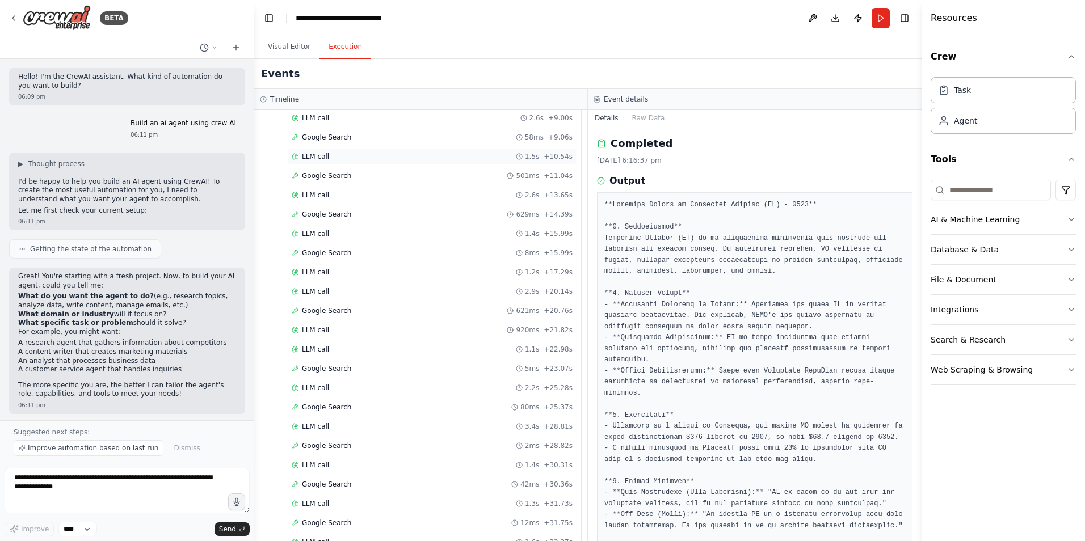
scroll to position [178, 0]
click at [306, 325] on div "LLM call 920ms + 21.82s" at bounding box center [432, 329] width 289 height 17
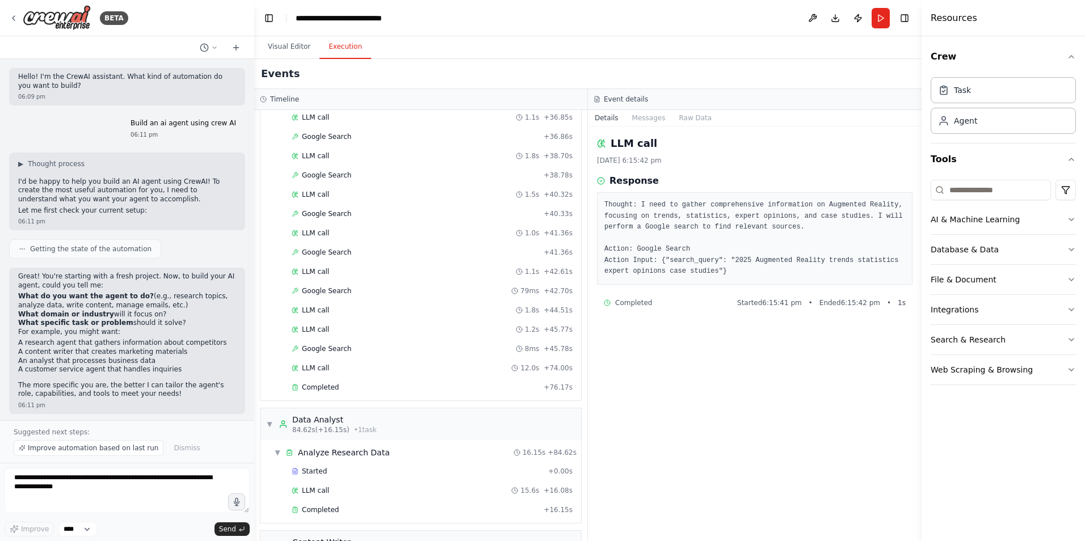
scroll to position [746, 0]
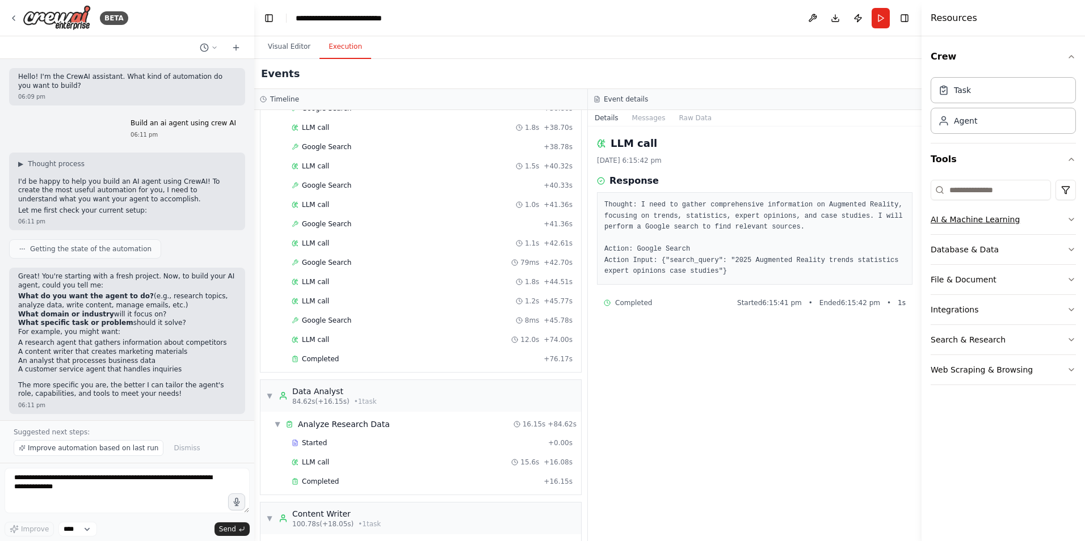
click at [1071, 221] on icon "button" at bounding box center [1071, 219] width 9 height 9
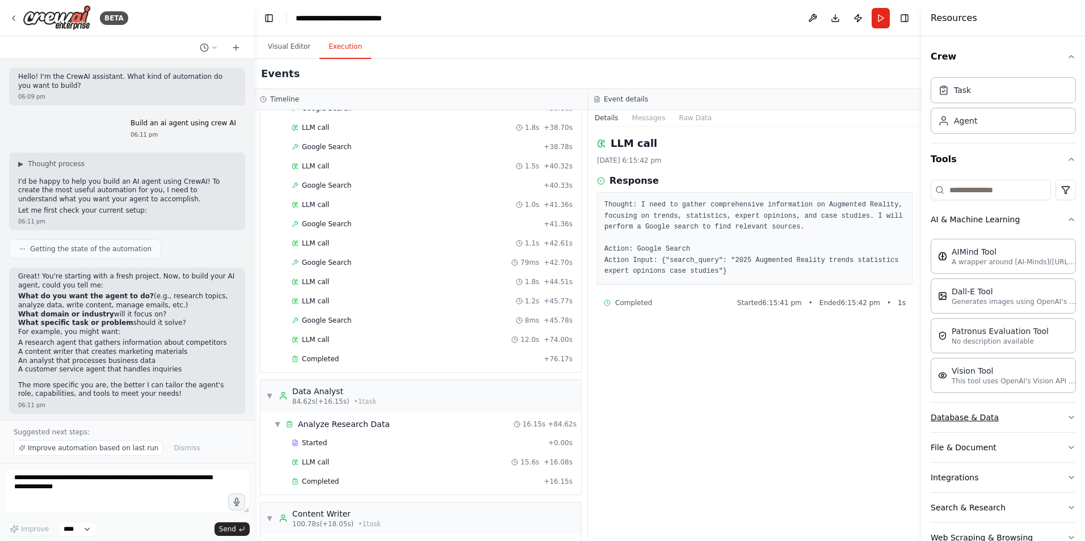
click at [1067, 414] on icon "button" at bounding box center [1071, 417] width 9 height 9
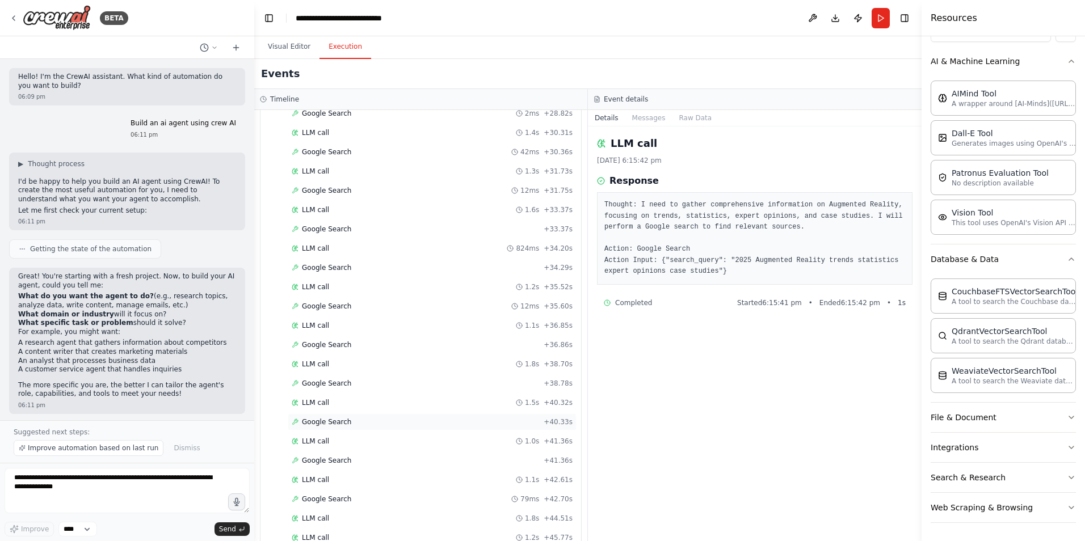
scroll to position [507, 0]
click at [315, 209] on span "LLM call" at bounding box center [315, 212] width 27 height 9
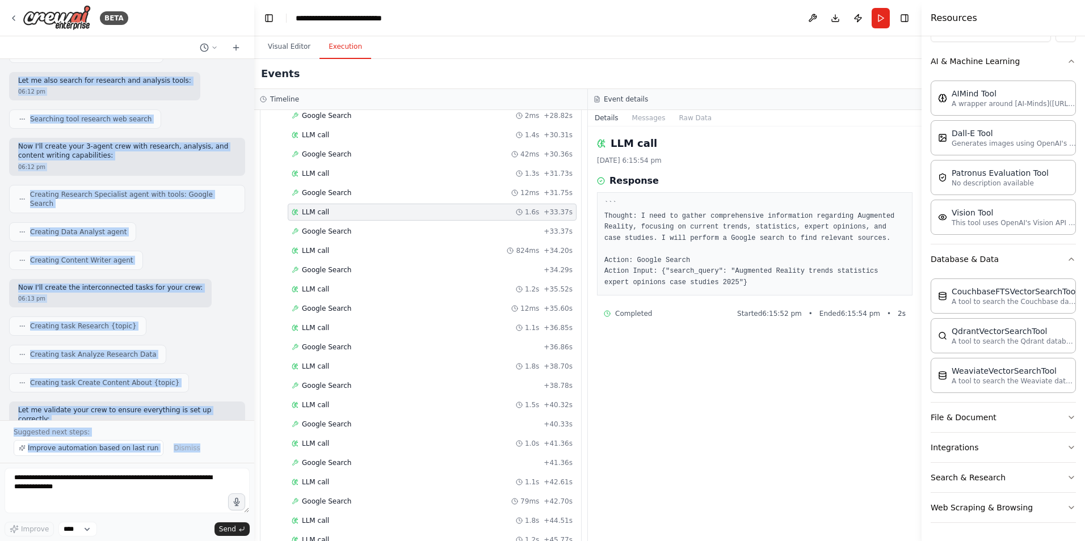
scroll to position [832, 0]
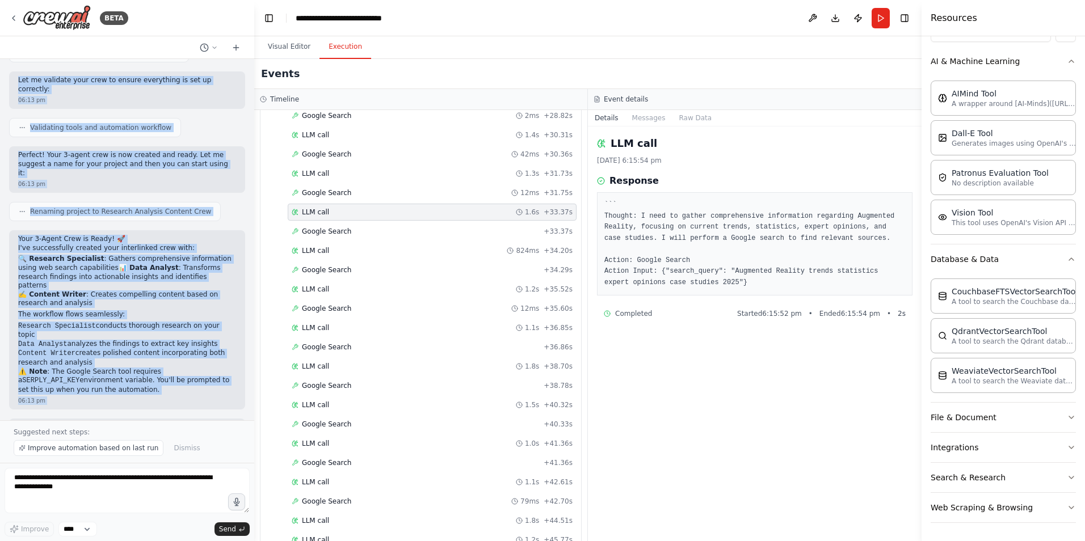
drag, startPoint x: 14, startPoint y: 179, endPoint x: 151, endPoint y: 393, distance: 253.7
click at [151, 393] on div "Hello! I'm the CrewAI assistant. What kind of automation do you want to build? …" at bounding box center [127, 239] width 254 height 361
copy div "I'd be happy to help you build an AI agent using CrewAI! To create the most use…"
